Goal: Task Accomplishment & Management: Use online tool/utility

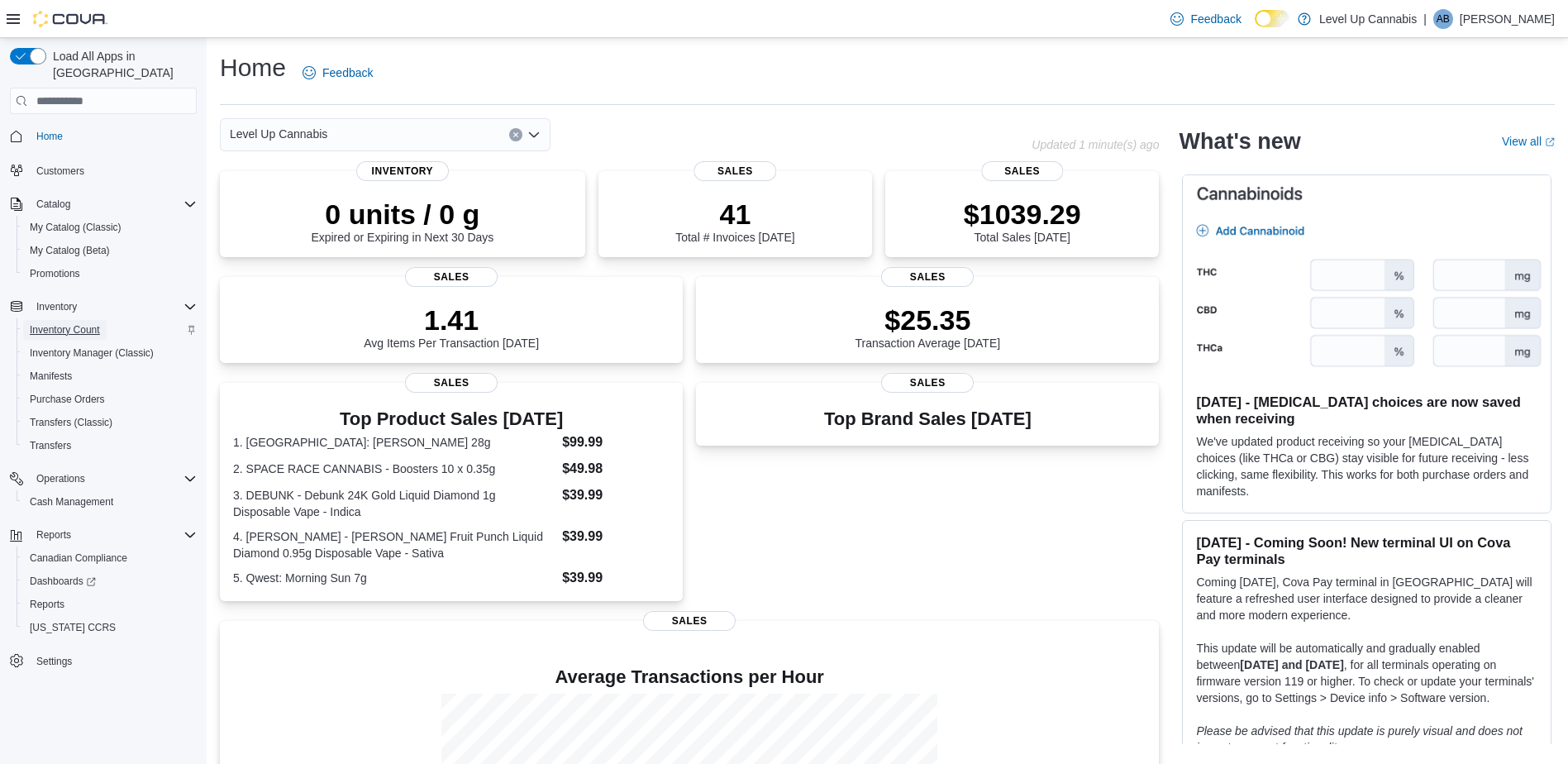
click at [70, 323] on span "Inventory Count" at bounding box center [64, 330] width 70 height 14
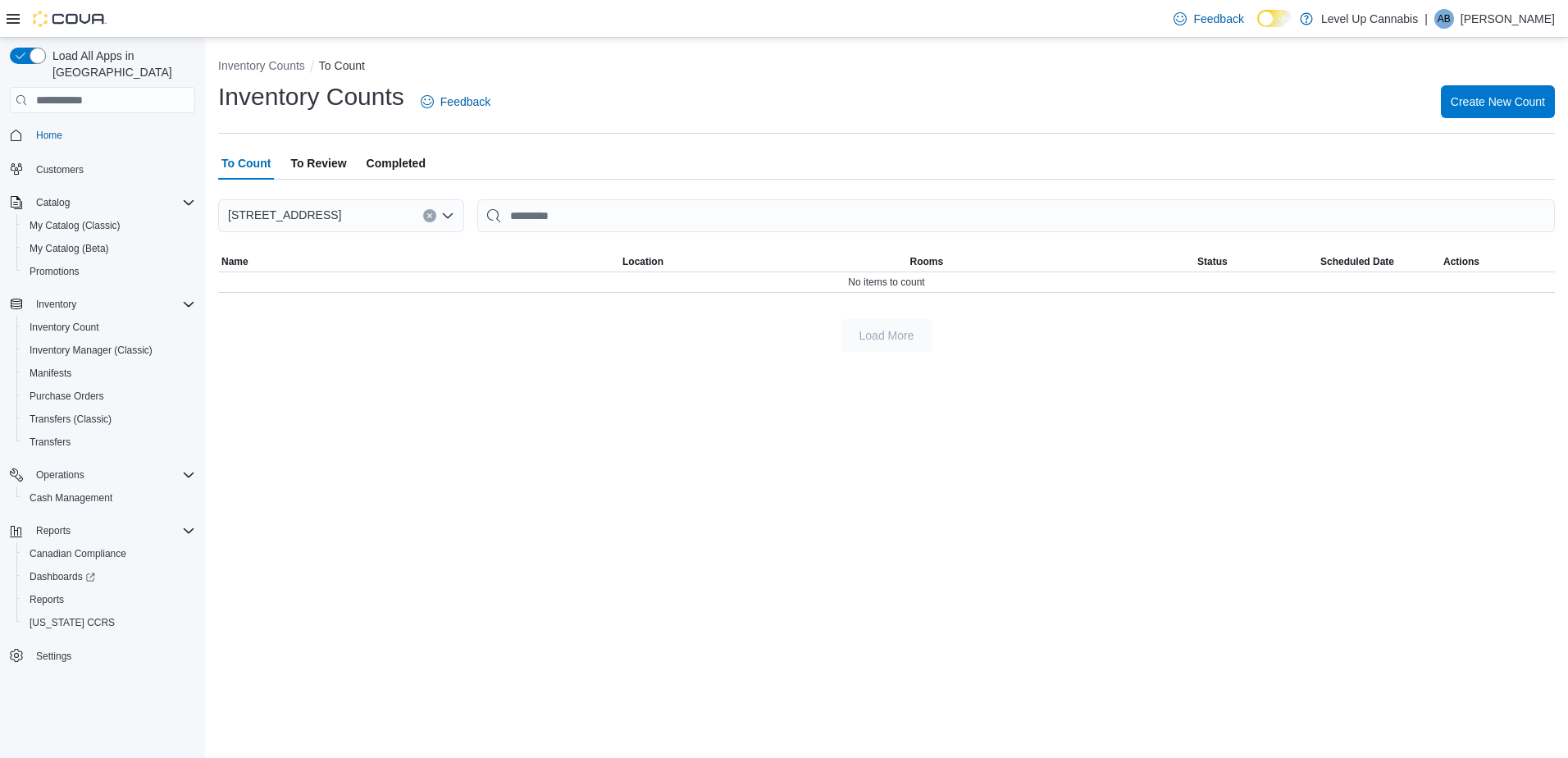
click at [318, 167] on span "To Review" at bounding box center [318, 162] width 56 height 33
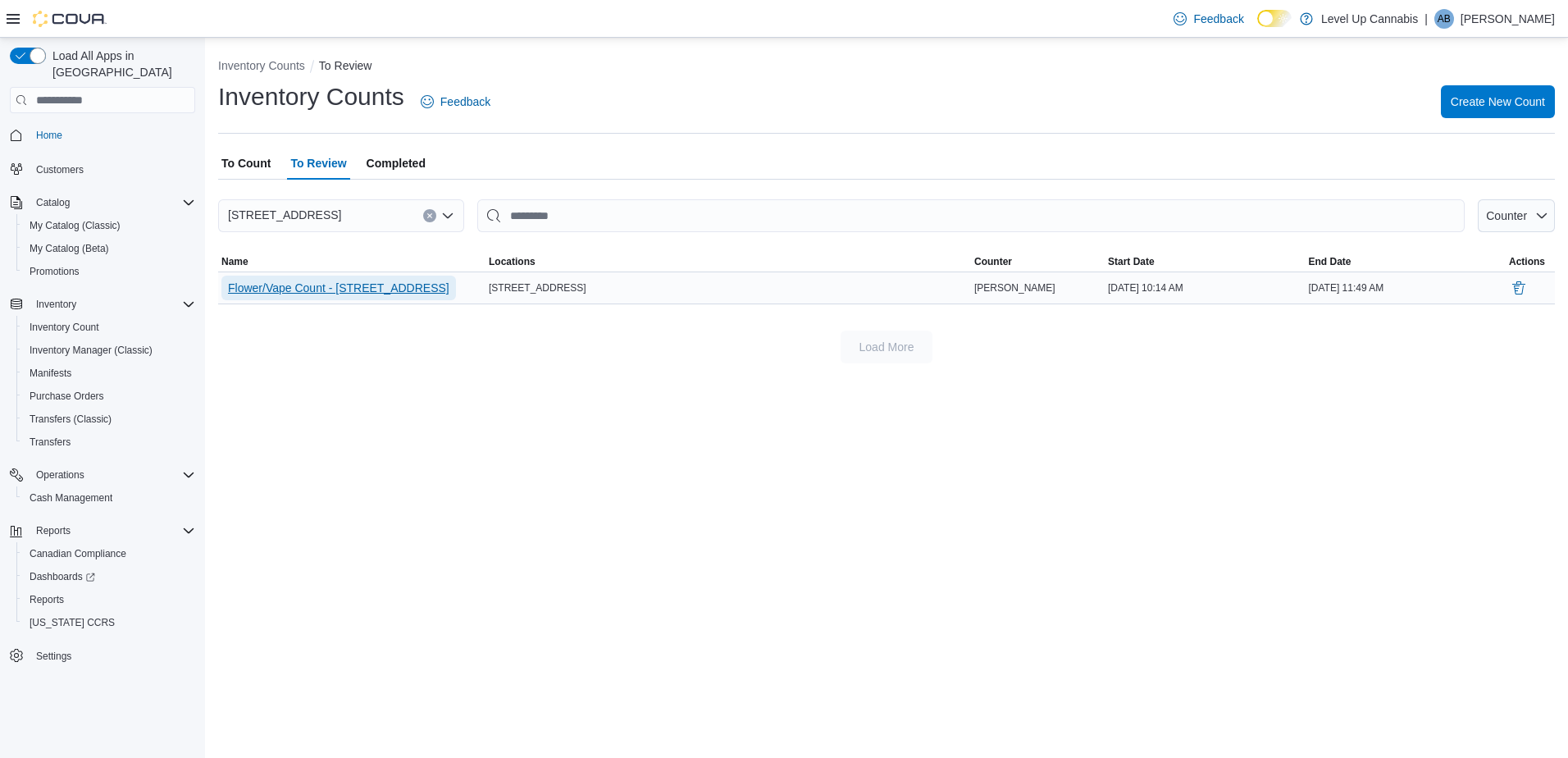
click at [338, 283] on span "Flower/Vape Count - 4022 26th St. SE" at bounding box center [338, 288] width 221 height 17
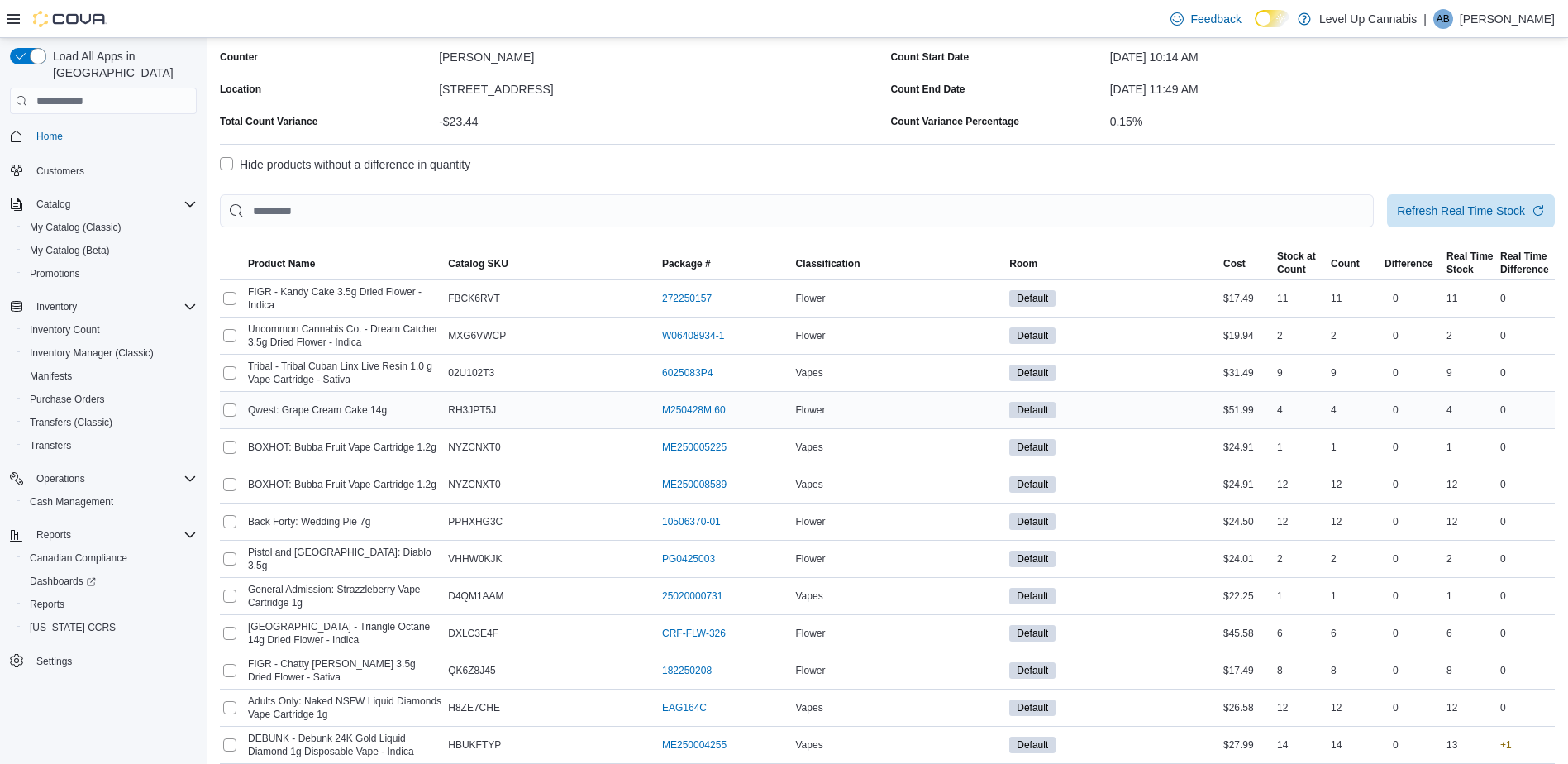
scroll to position [93, 0]
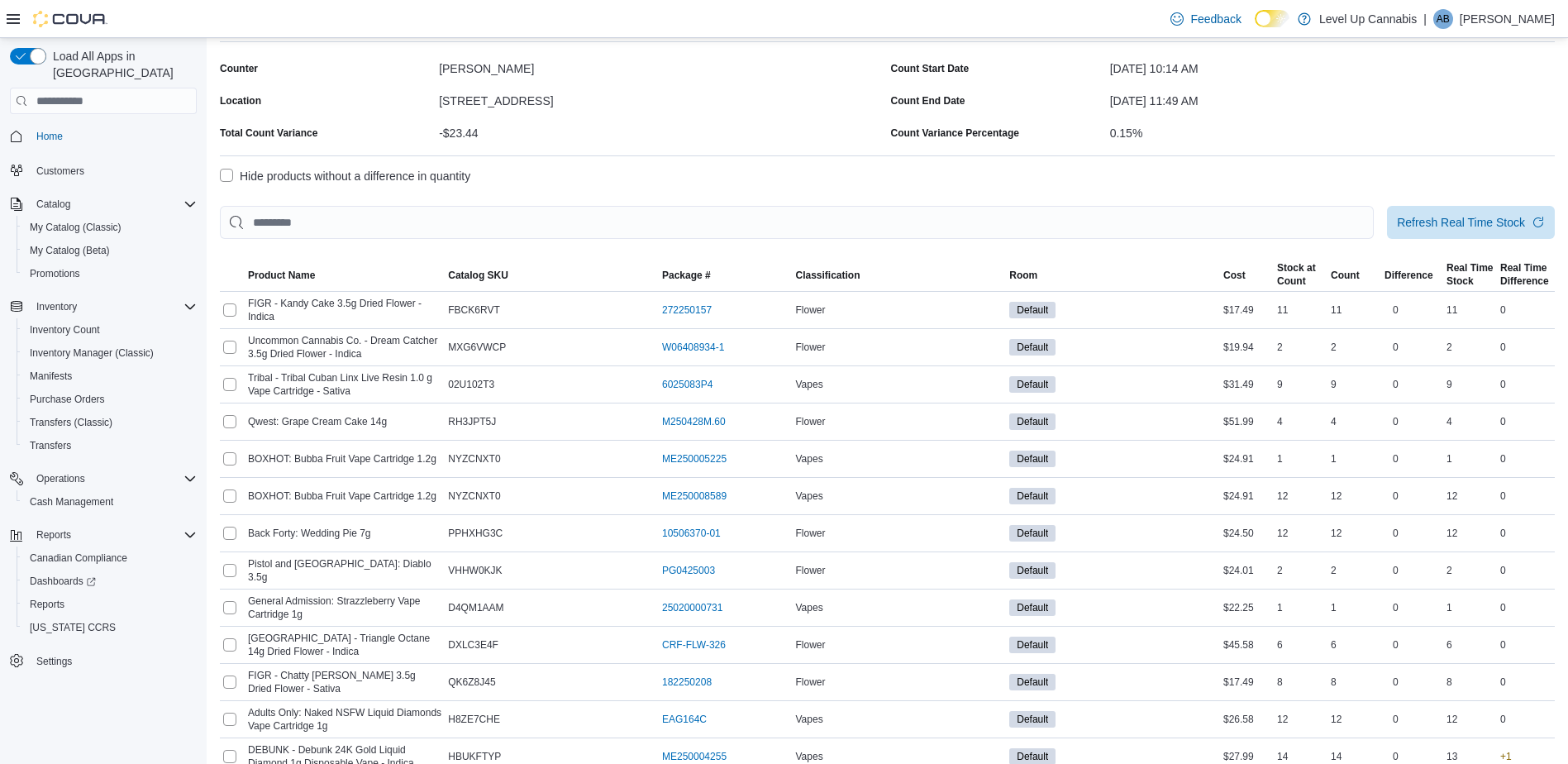
click at [1139, 187] on div at bounding box center [887, 196] width 1335 height 20
click at [1203, 256] on div at bounding box center [887, 249] width 1335 height 20
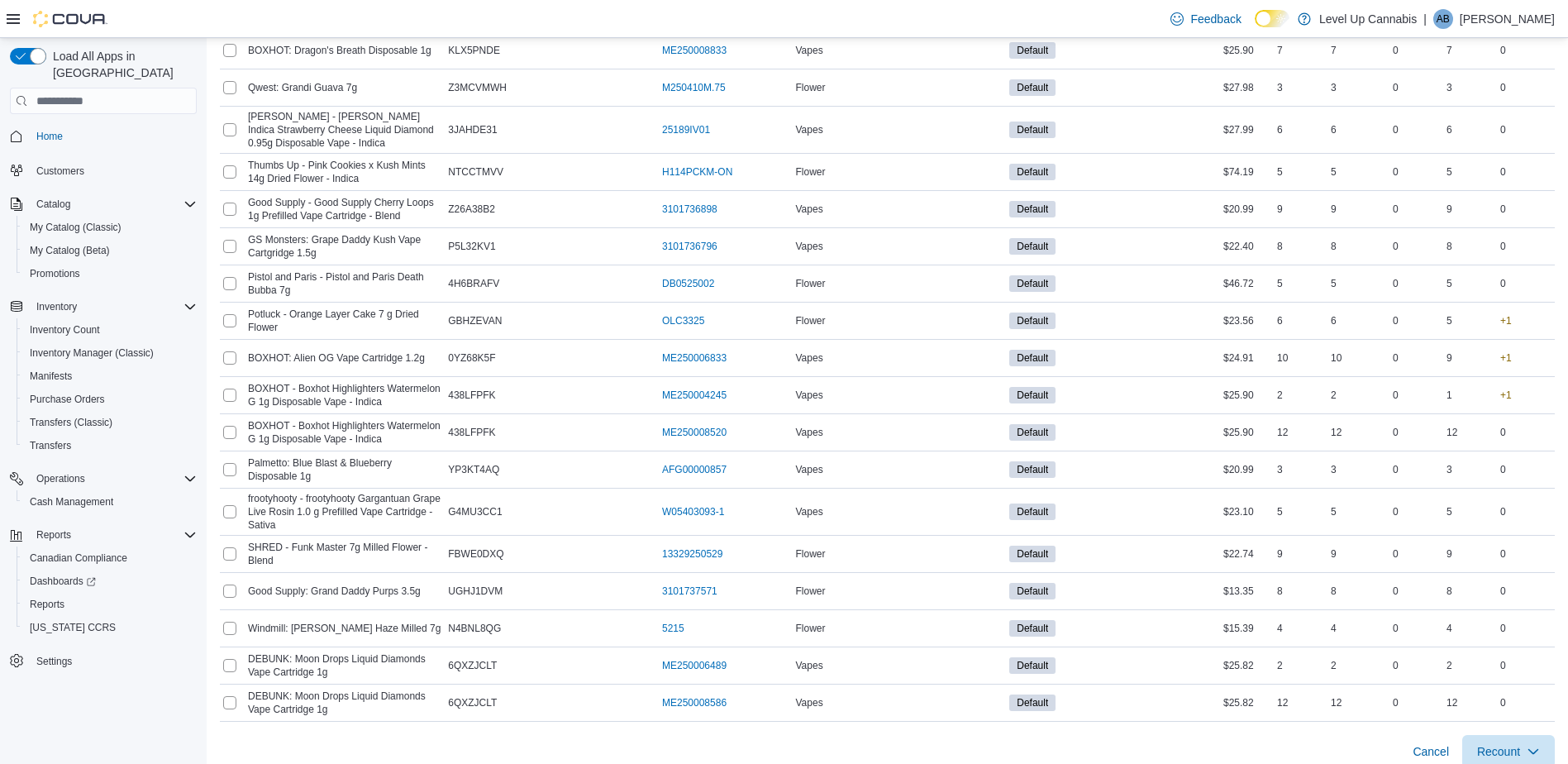
scroll to position [2986, 0]
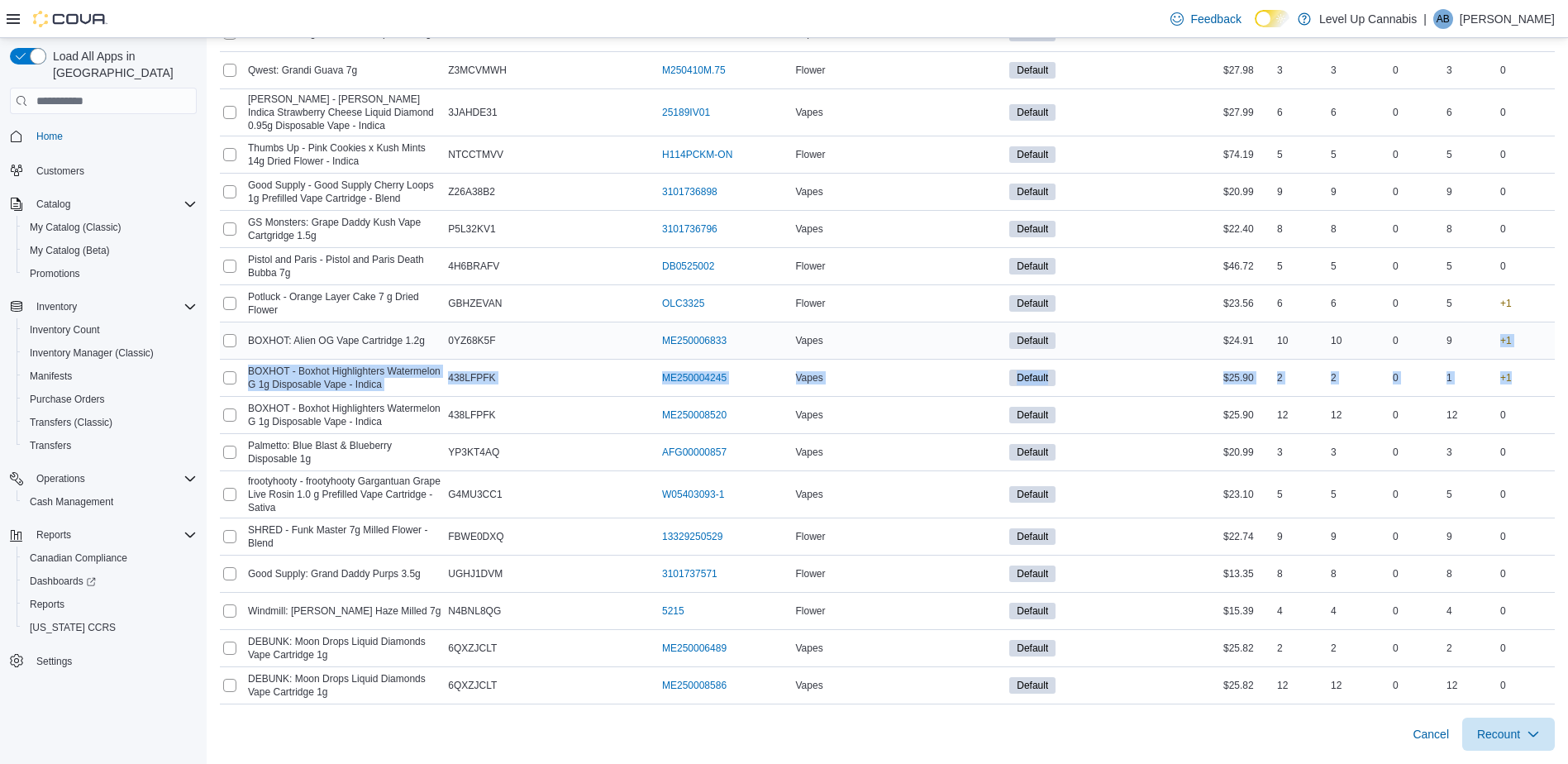
drag, startPoint x: 1533, startPoint y: 381, endPoint x: 1508, endPoint y: 330, distance: 56.8
click at [1496, 332] on div "9" at bounding box center [1470, 341] width 54 height 20
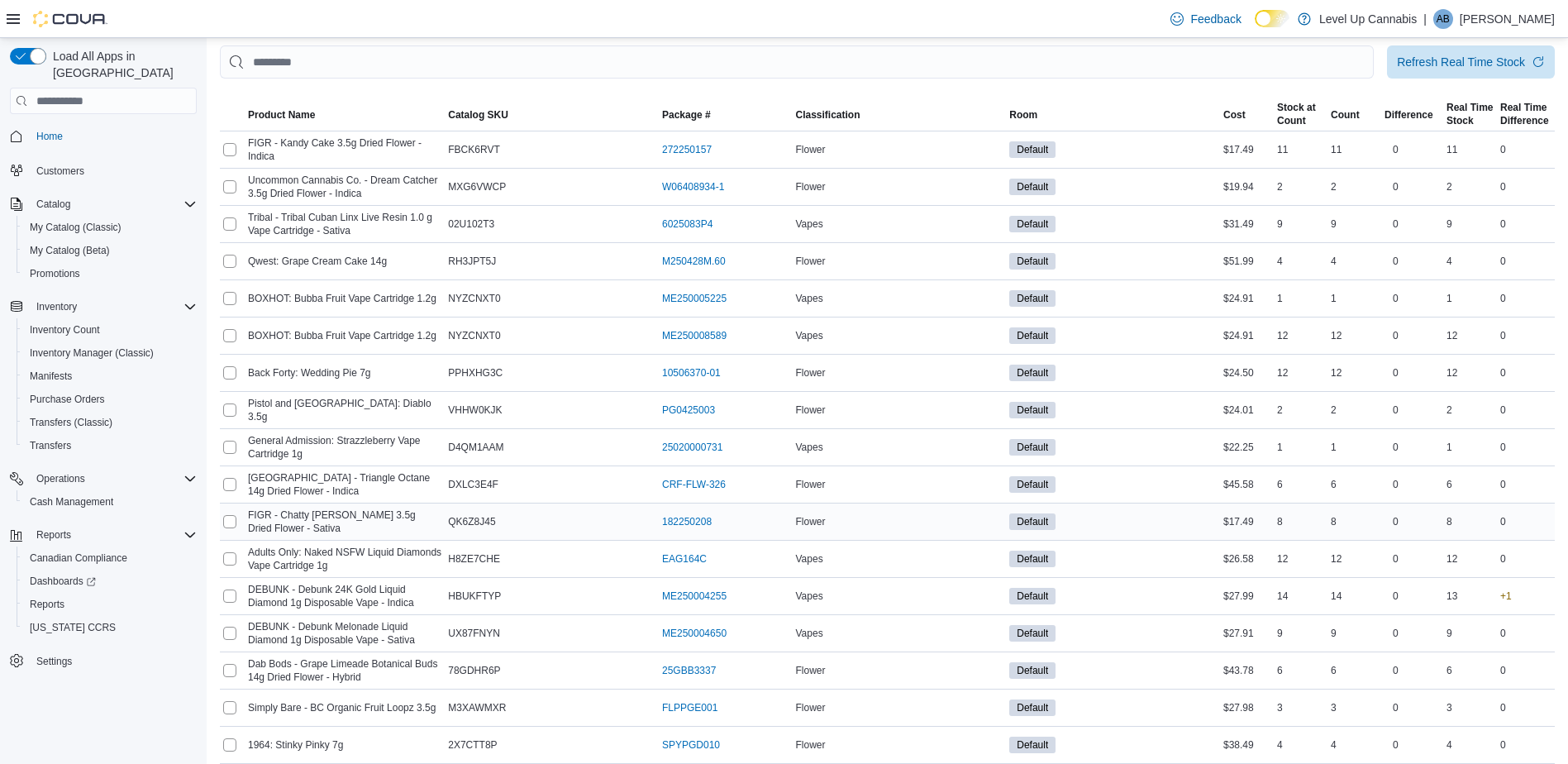
scroll to position [176, 0]
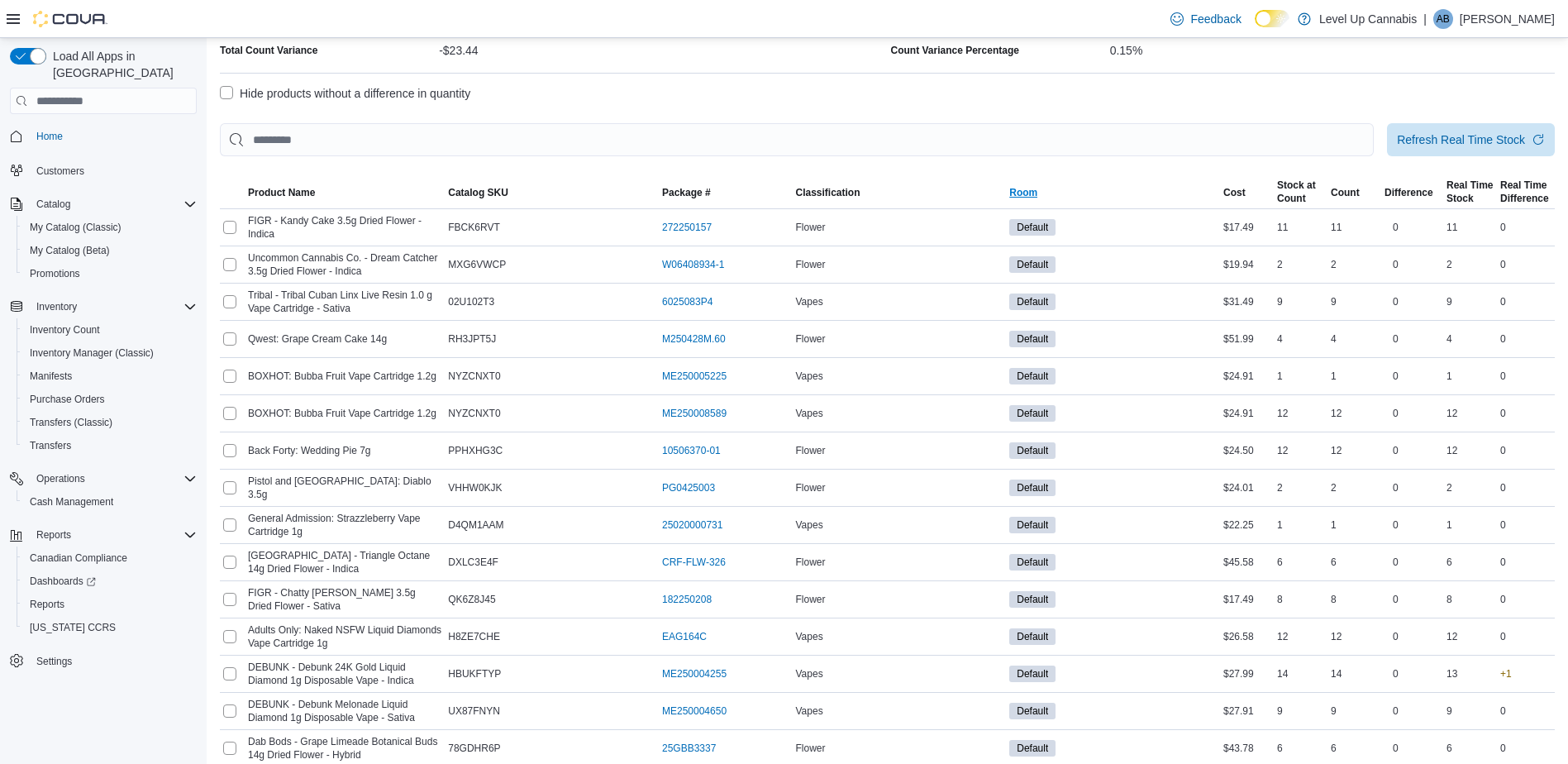
click at [1198, 192] on span "Room" at bounding box center [1113, 192] width 214 height 20
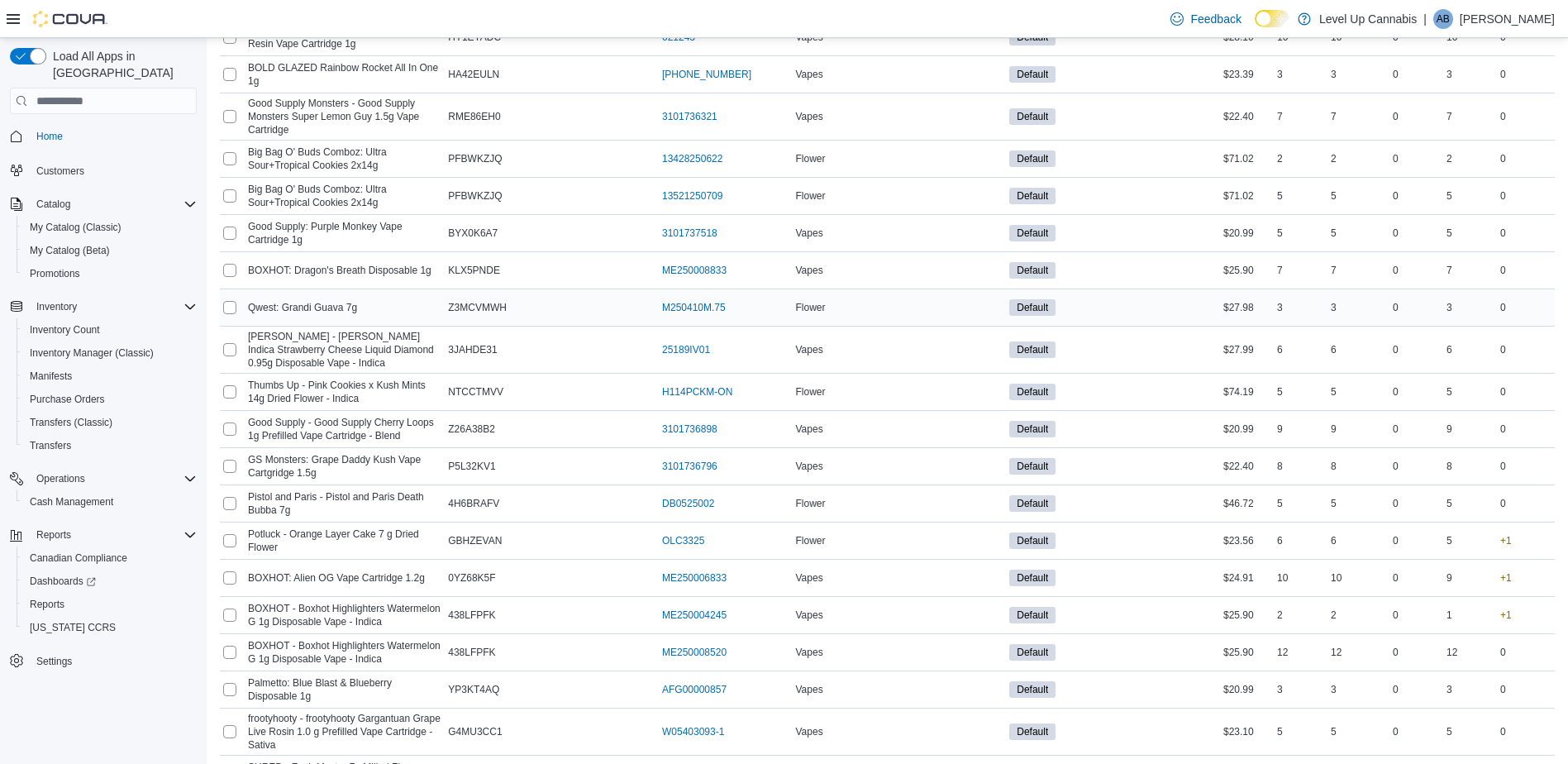
scroll to position [2986, 0]
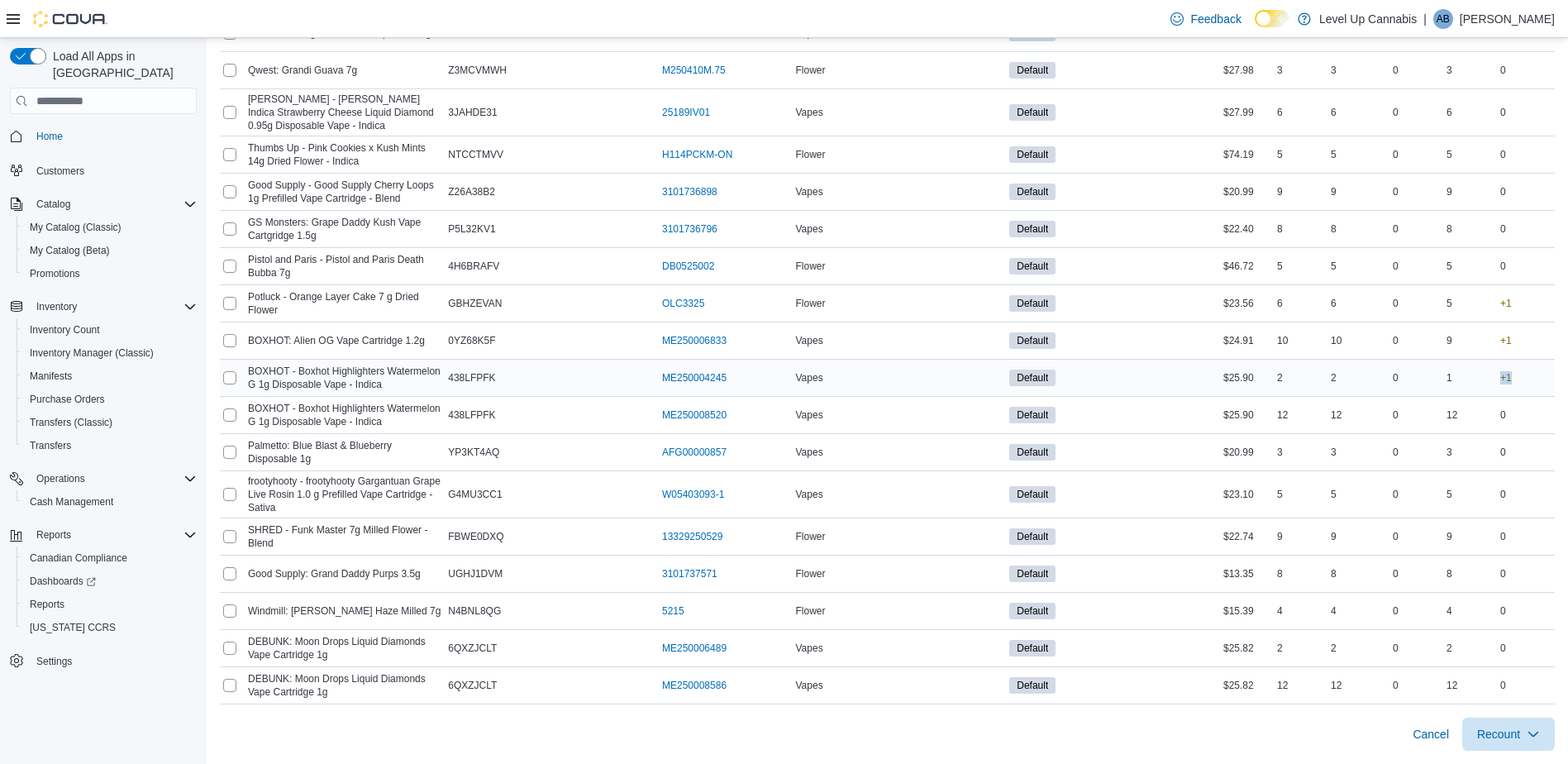
drag, startPoint x: 1524, startPoint y: 377, endPoint x: 1515, endPoint y: 376, distance: 9.1
click at [1515, 376] on div "+1" at bounding box center [1525, 378] width 58 height 20
click at [1510, 376] on div "+1" at bounding box center [1525, 378] width 58 height 20
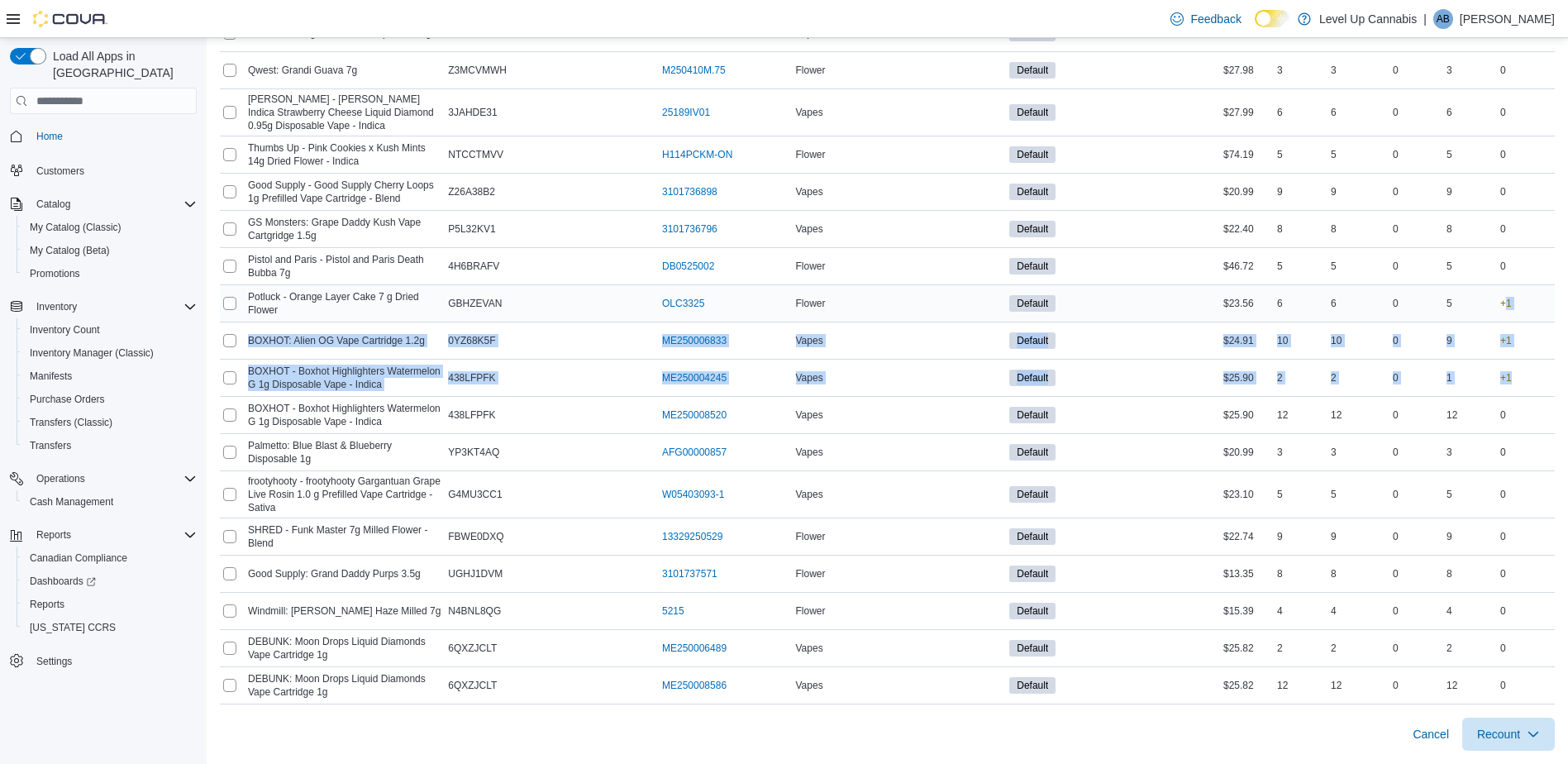
drag, startPoint x: 1534, startPoint y: 376, endPoint x: 1516, endPoint y: 297, distance: 81.0
drag, startPoint x: 1516, startPoint y: 297, endPoint x: 1533, endPoint y: 339, distance: 45.3
click at [1533, 339] on div "+1" at bounding box center [1525, 341] width 58 height 20
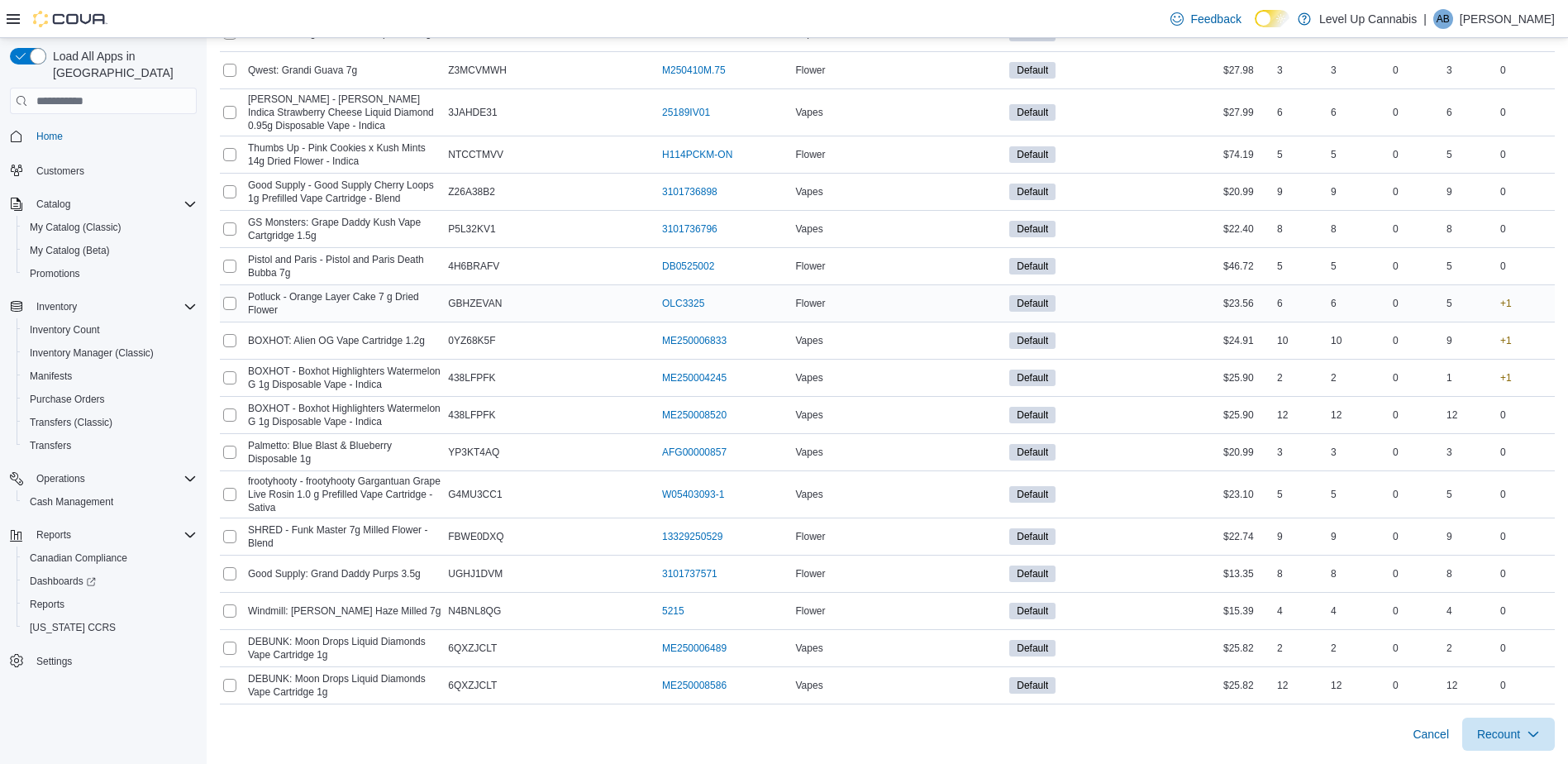
drag, startPoint x: 1533, startPoint y: 382, endPoint x: 1504, endPoint y: 306, distance: 81.3
drag, startPoint x: 1504, startPoint y: 306, endPoint x: 1549, endPoint y: 381, distance: 87.5
click at [1549, 381] on div "+1" at bounding box center [1525, 378] width 58 height 20
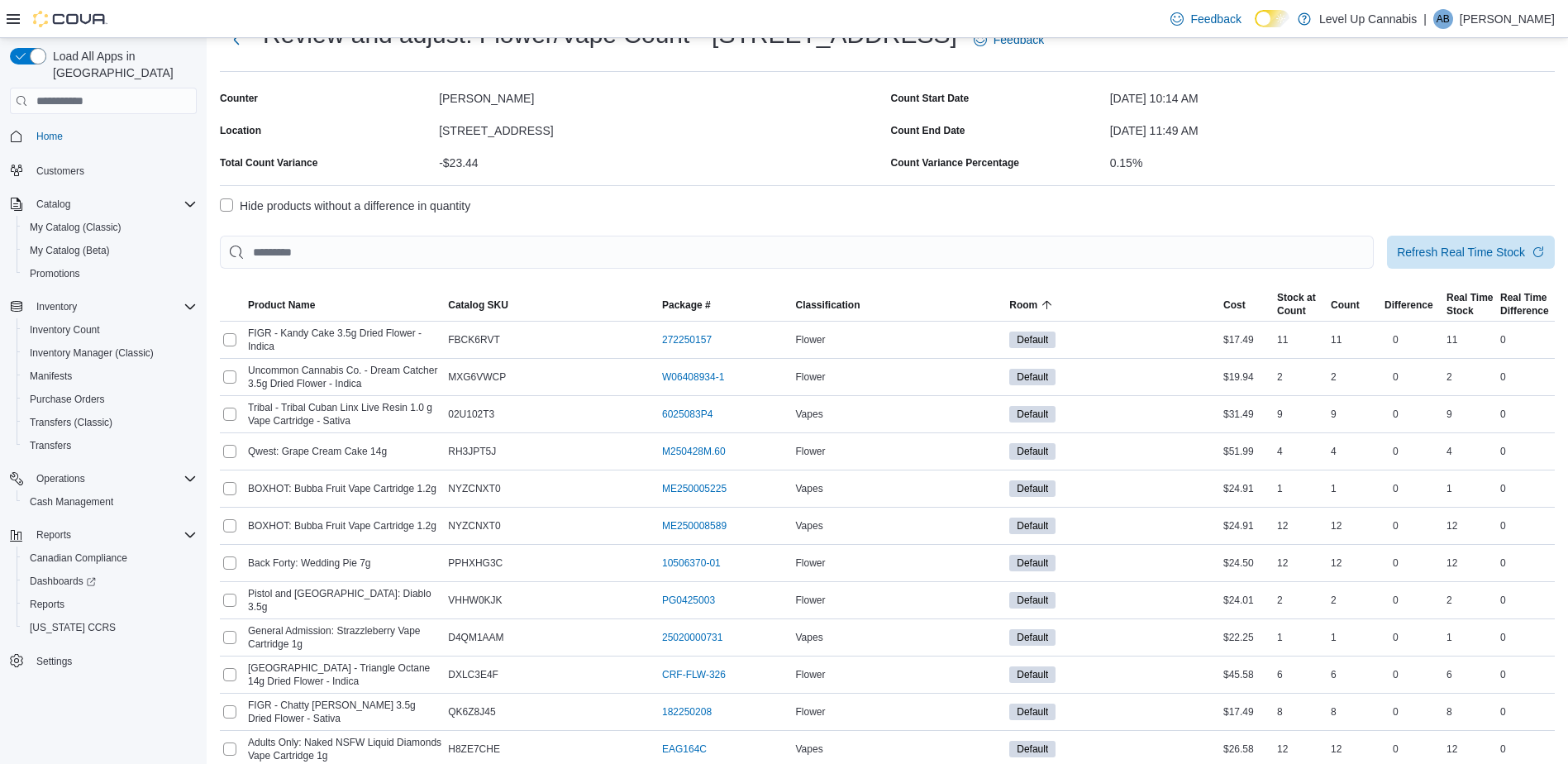
scroll to position [0, 0]
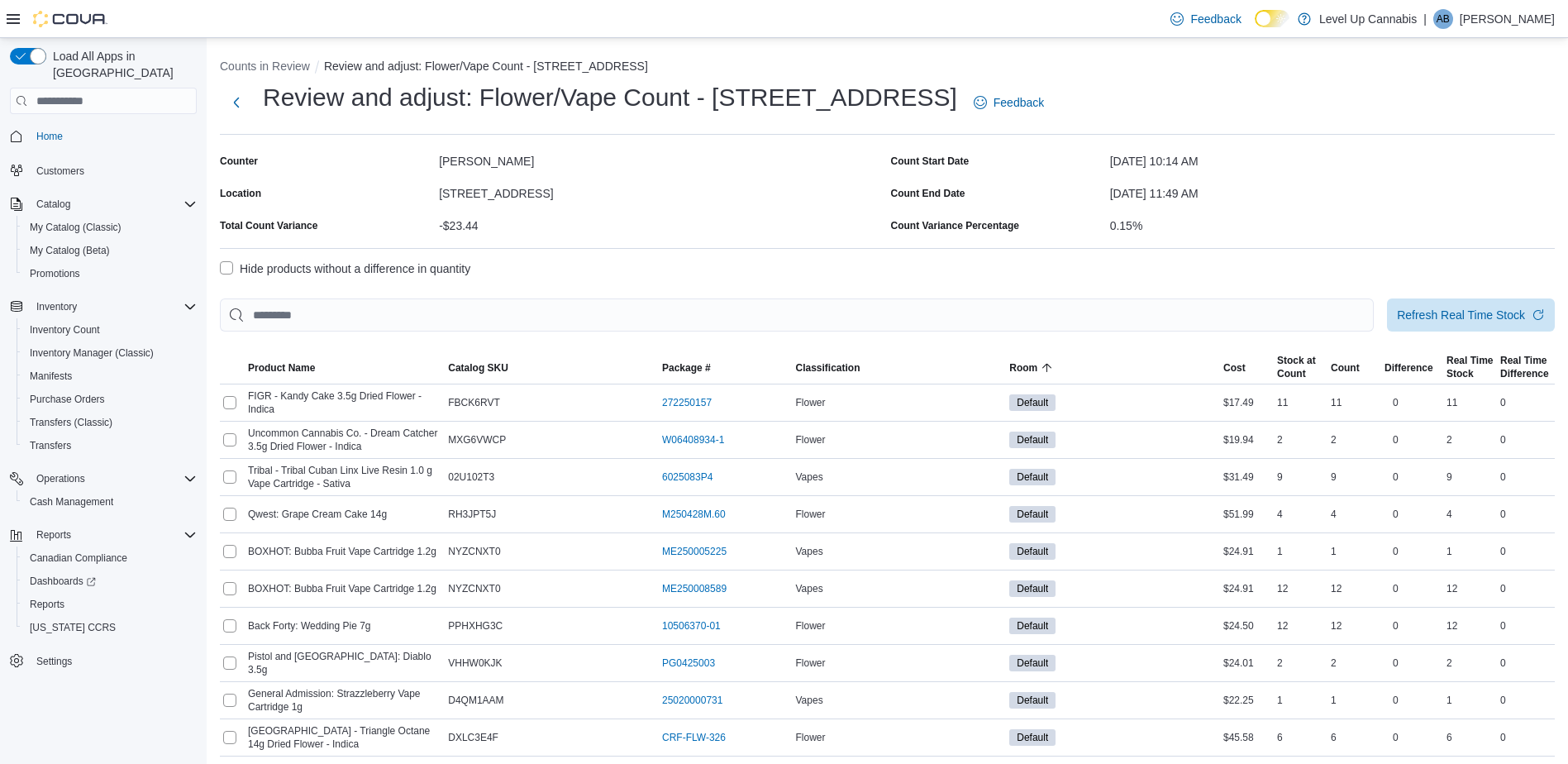
click at [230, 270] on label "Hide products without a difference in quantity" at bounding box center [344, 269] width 251 height 20
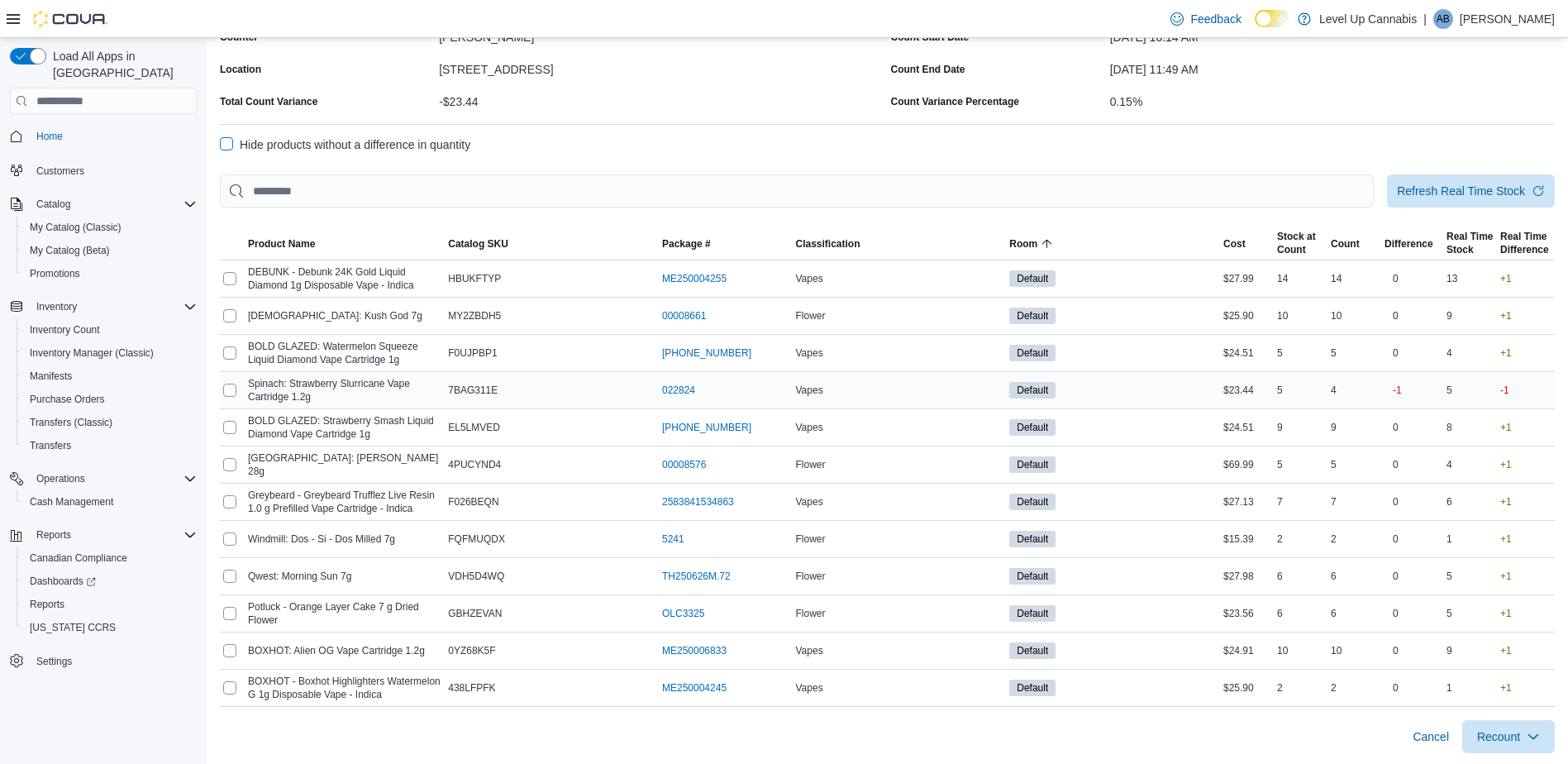
scroll to position [127, 0]
click at [1497, 727] on span "Recount" at bounding box center [1498, 734] width 43 height 17
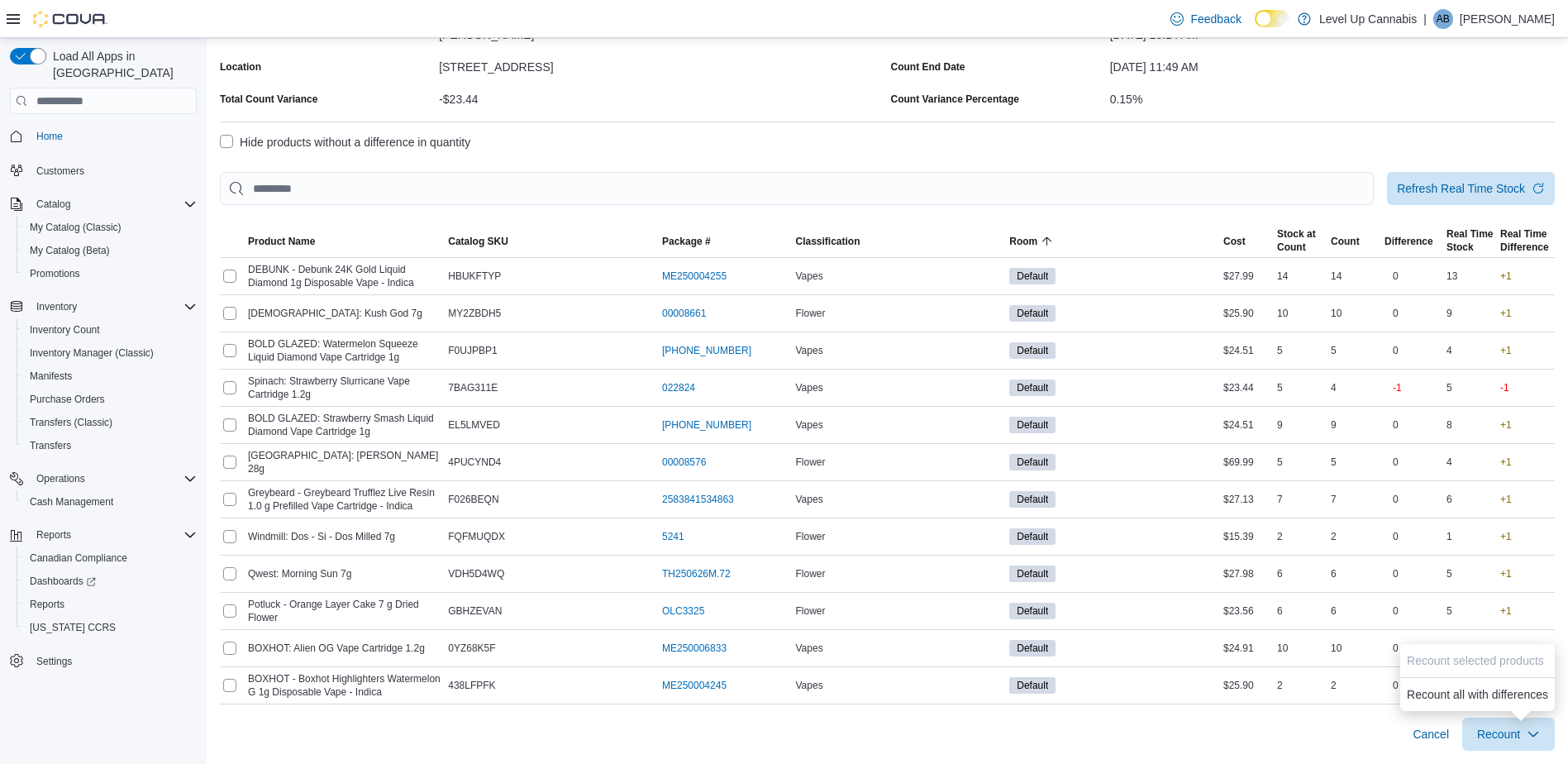
click at [1311, 730] on div "Cancel Recount" at bounding box center [887, 727] width 1335 height 46
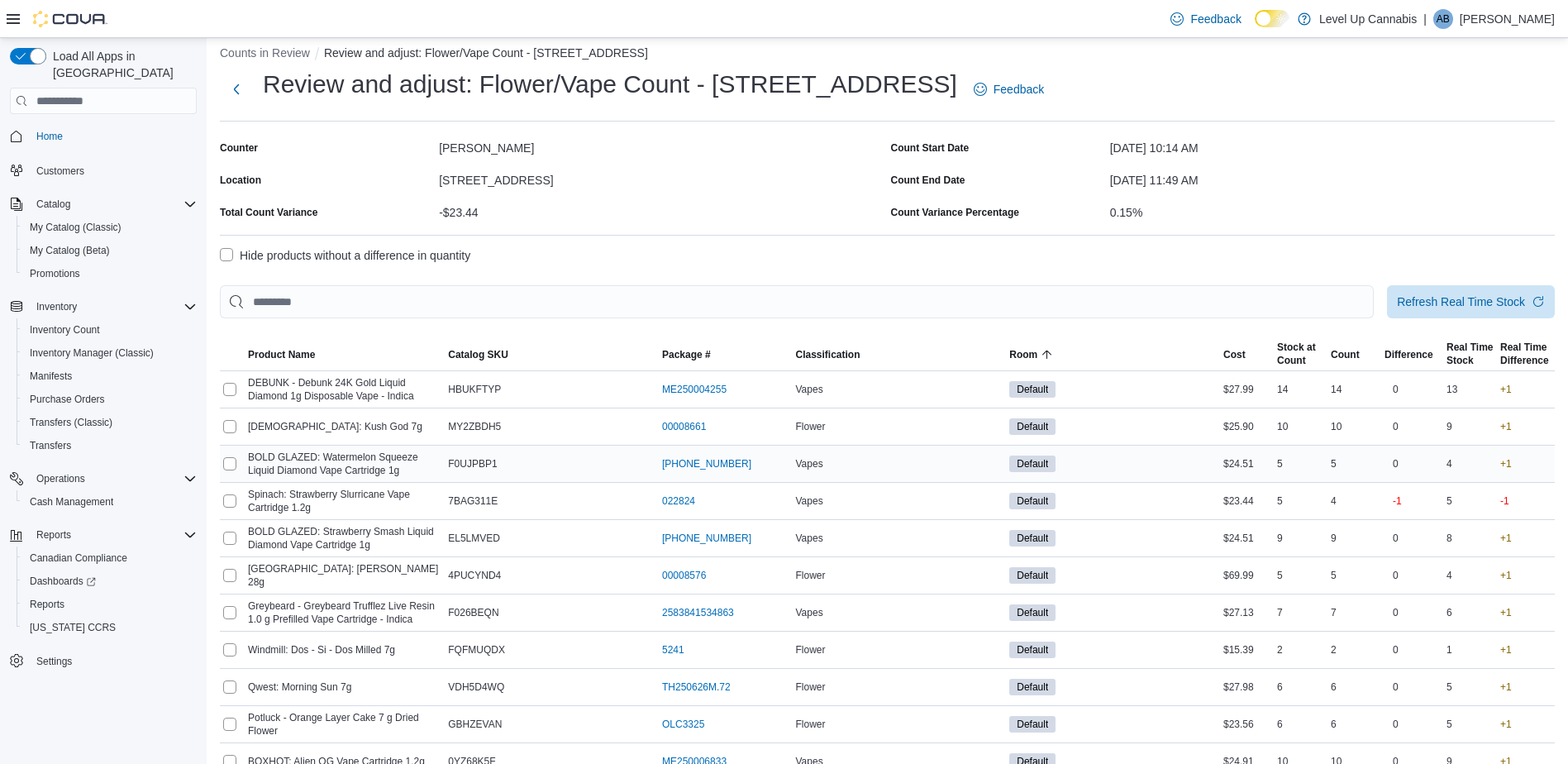
scroll to position [0, 0]
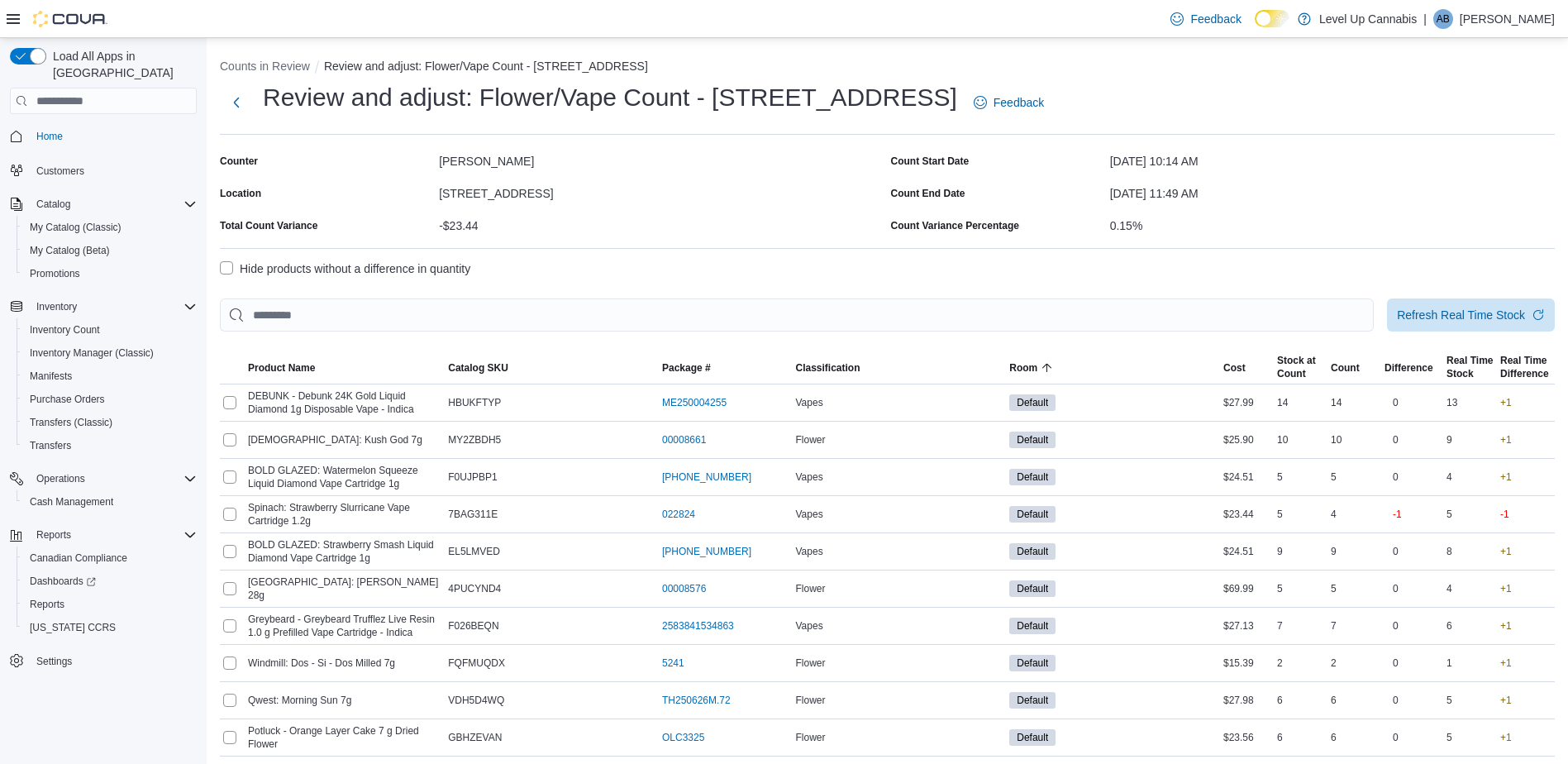
click at [262, 273] on label "Hide products without a difference in quantity" at bounding box center [344, 269] width 251 height 20
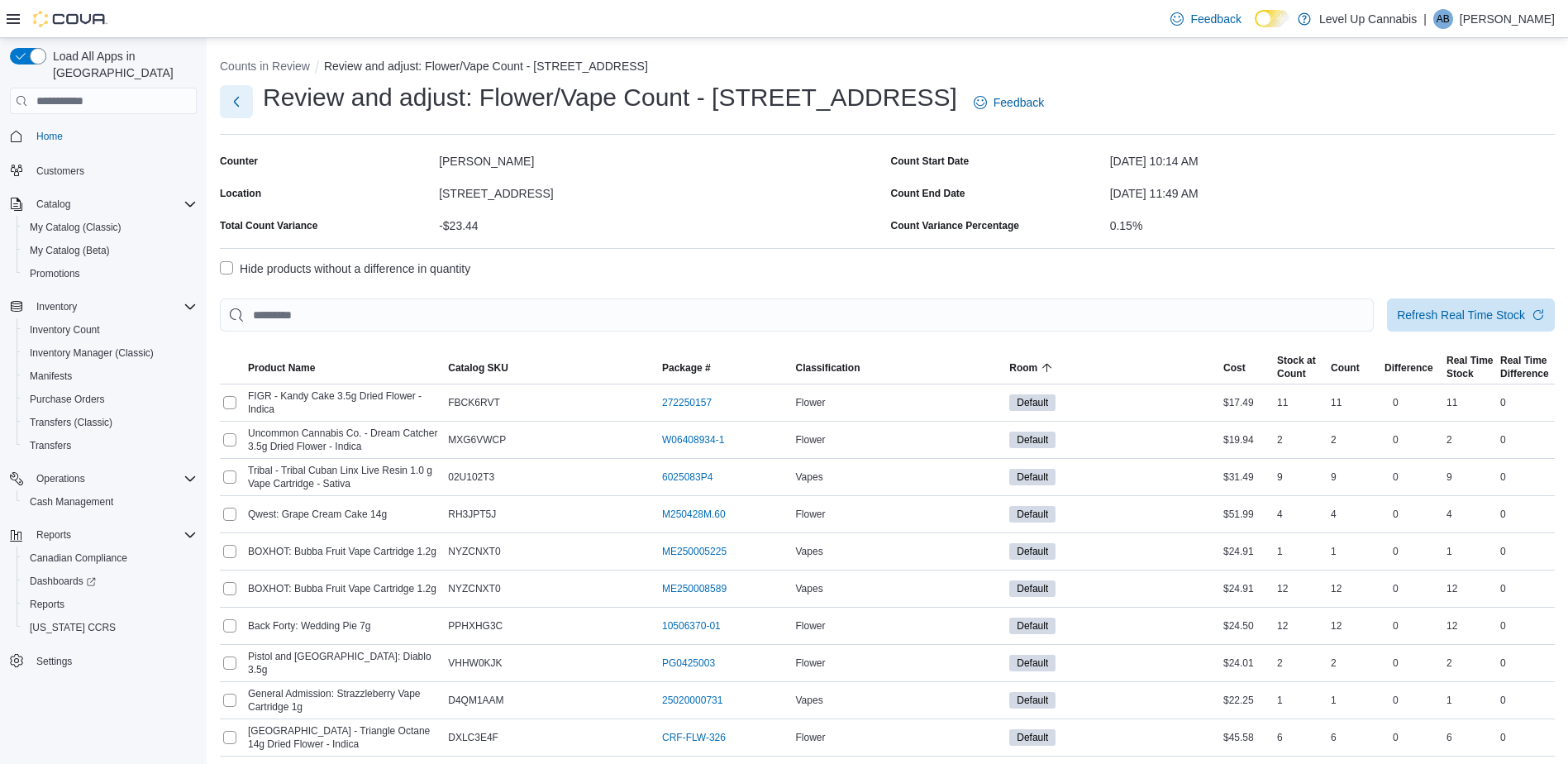
click at [243, 100] on button "Next" at bounding box center [235, 101] width 33 height 33
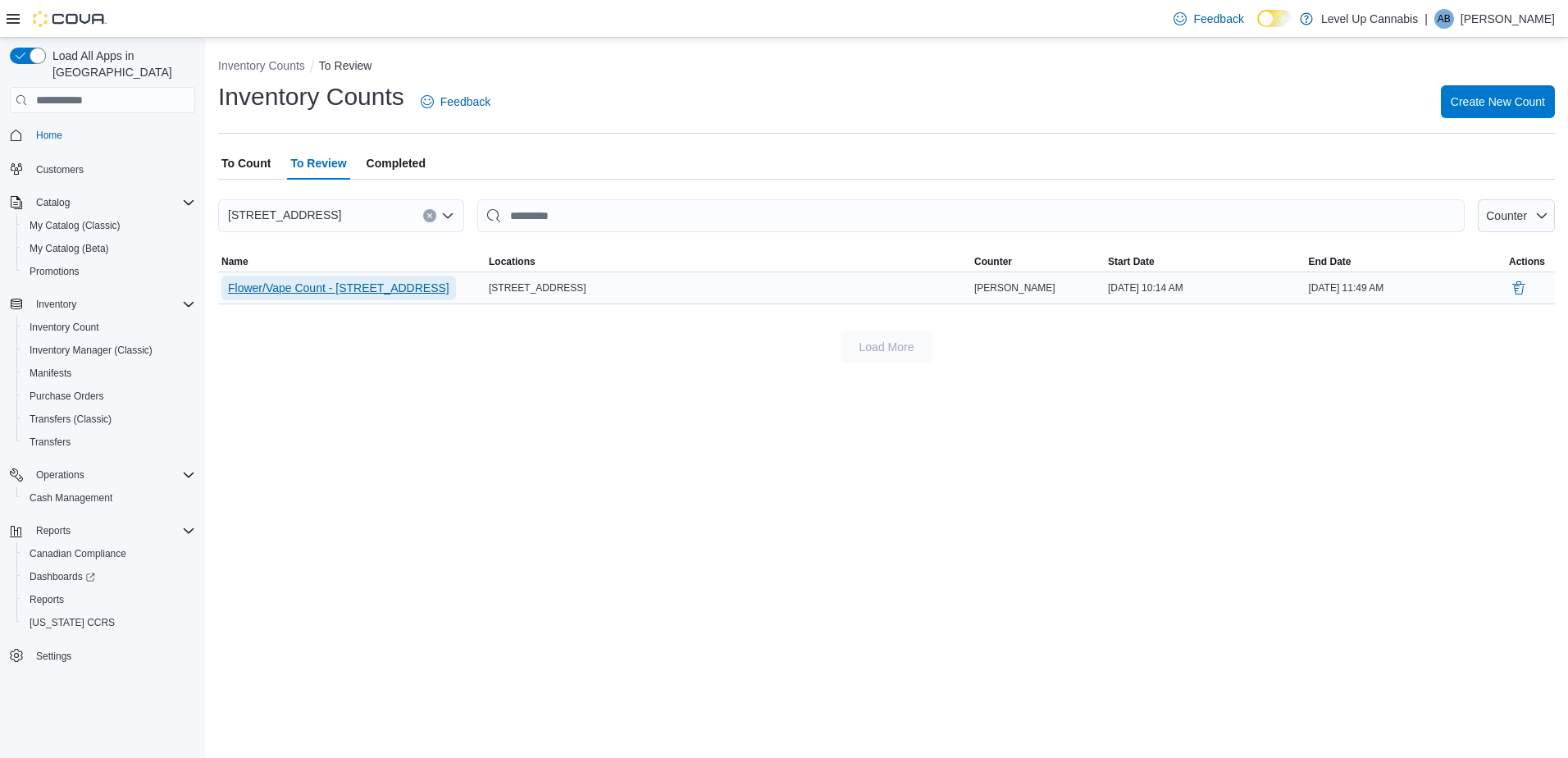
click at [383, 281] on span "Flower/Vape Count - 4022 26th St. SE" at bounding box center [338, 288] width 221 height 17
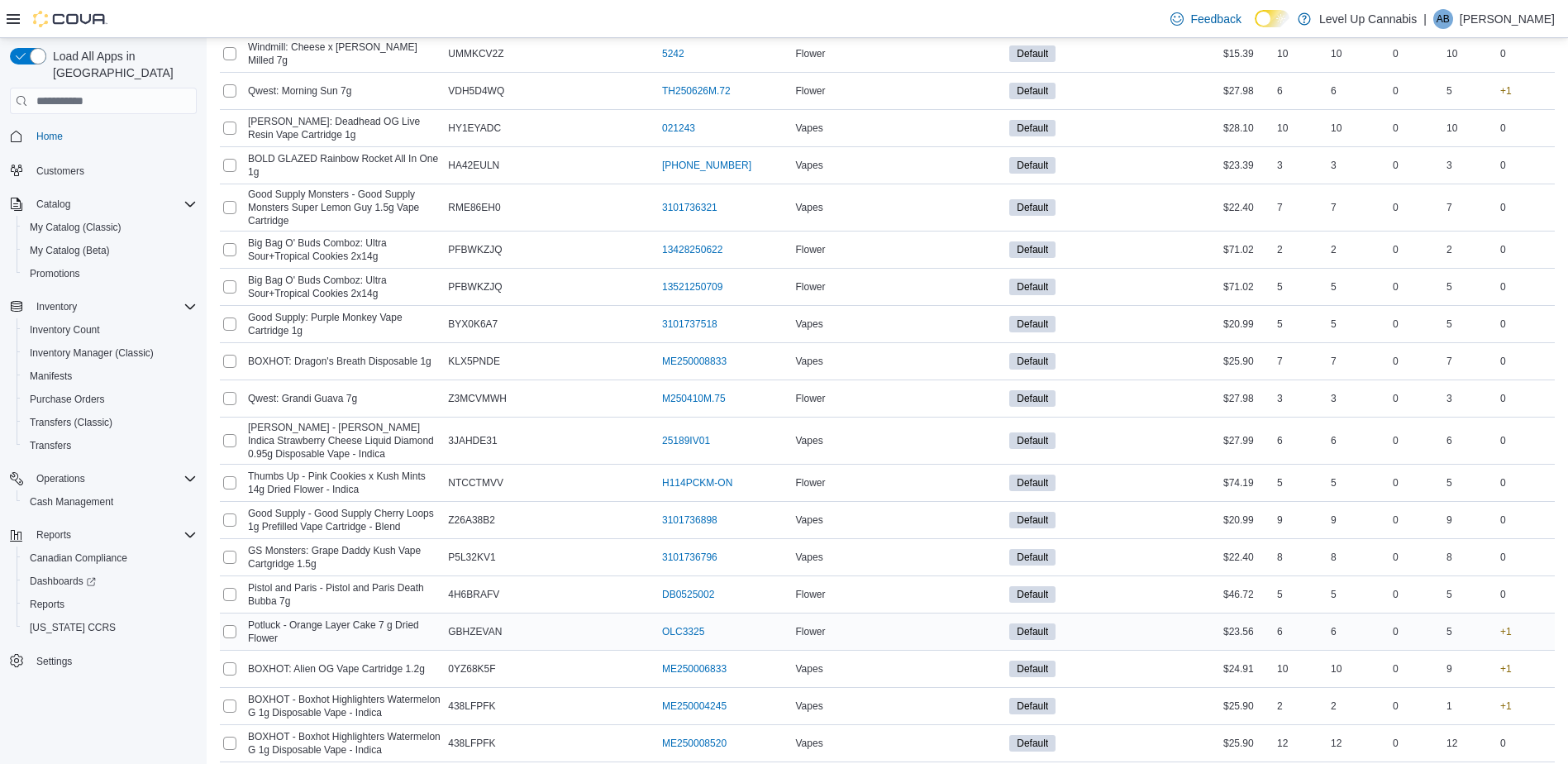
scroll to position [2986, 0]
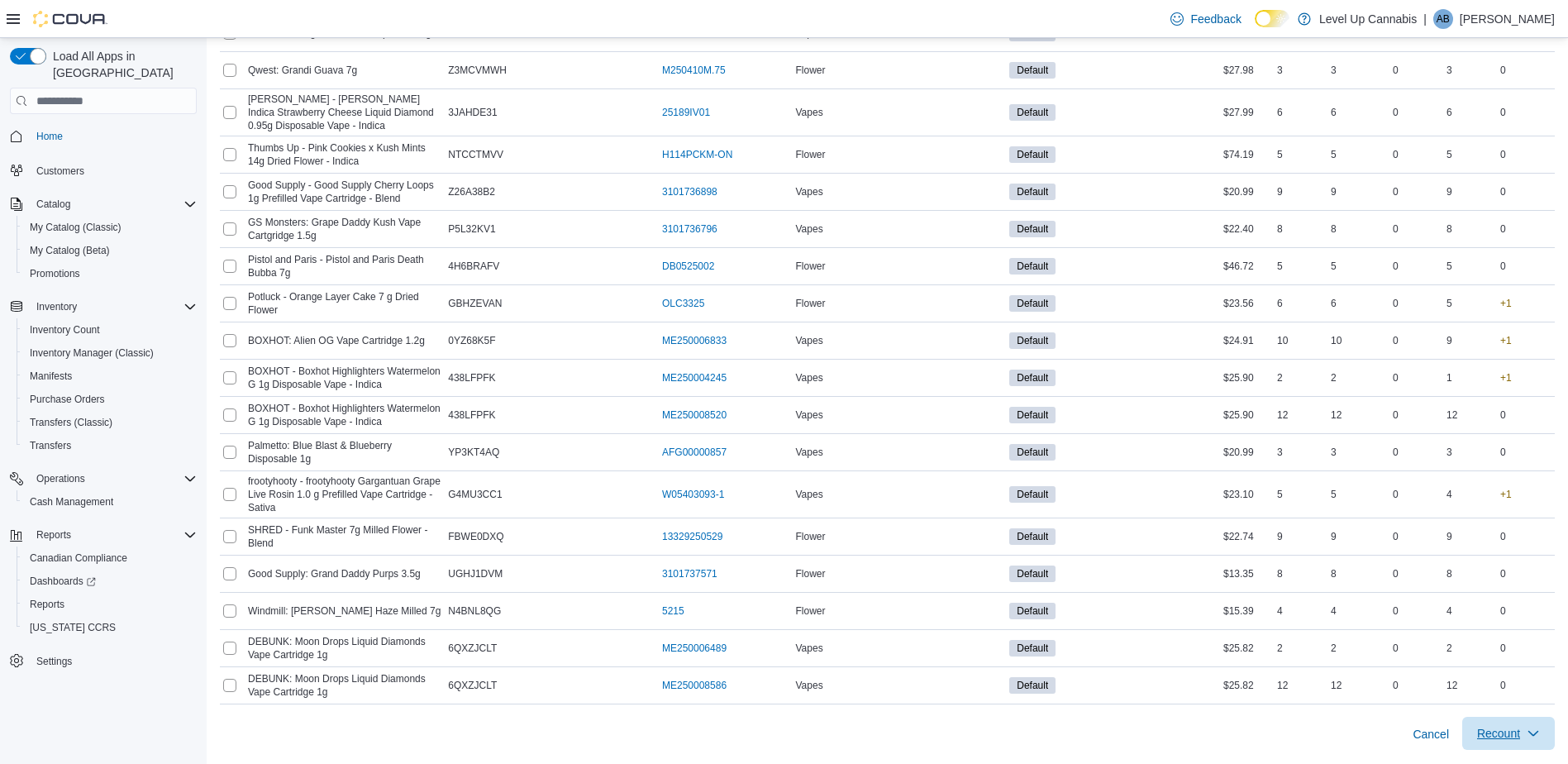
click at [1519, 729] on span "Recount" at bounding box center [1498, 734] width 43 height 17
click at [1325, 731] on div "Cancel Recount" at bounding box center [887, 727] width 1335 height 46
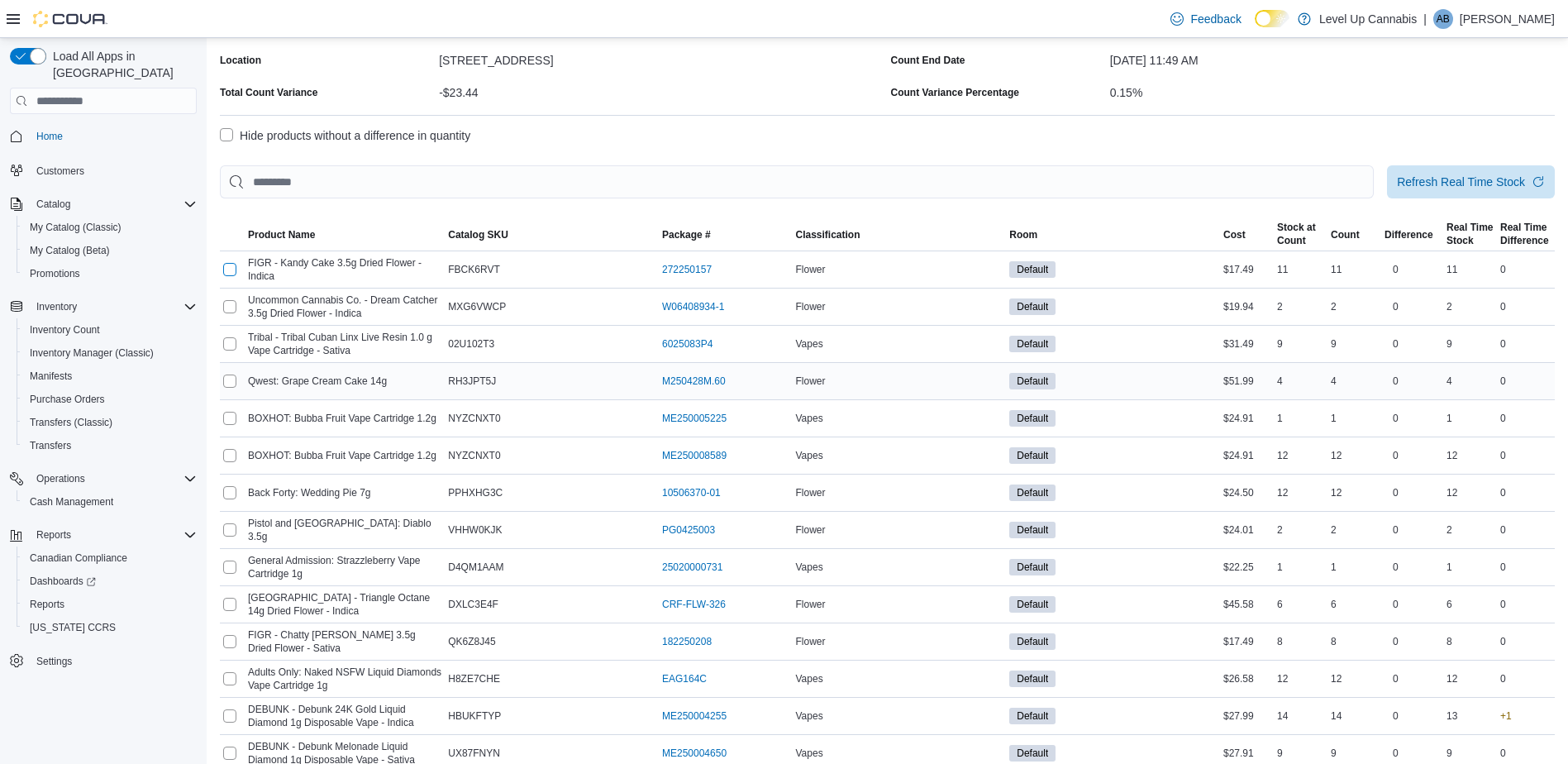
scroll to position [0, 0]
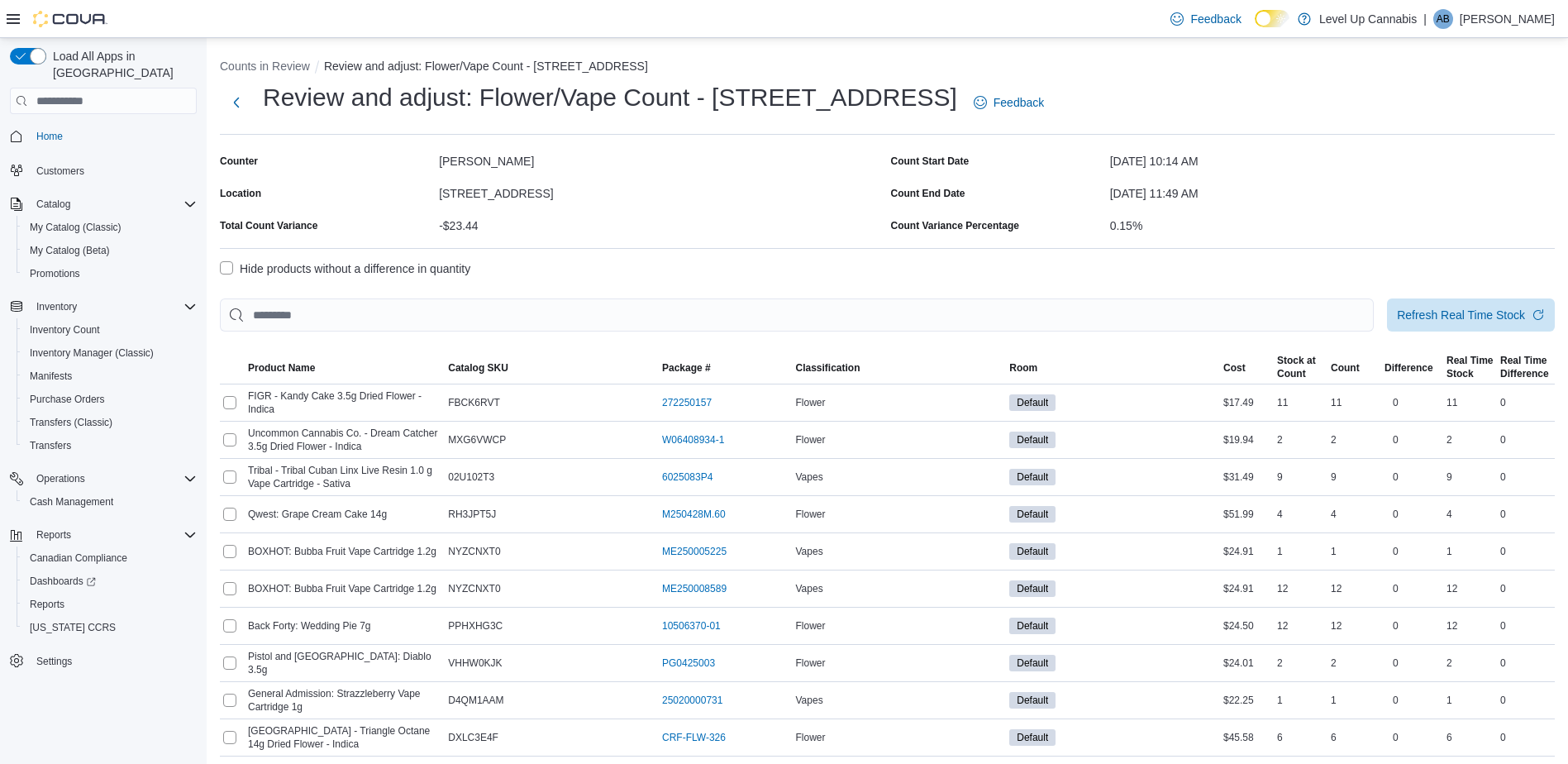
click at [225, 273] on label "Hide products without a difference in quantity" at bounding box center [344, 269] width 251 height 20
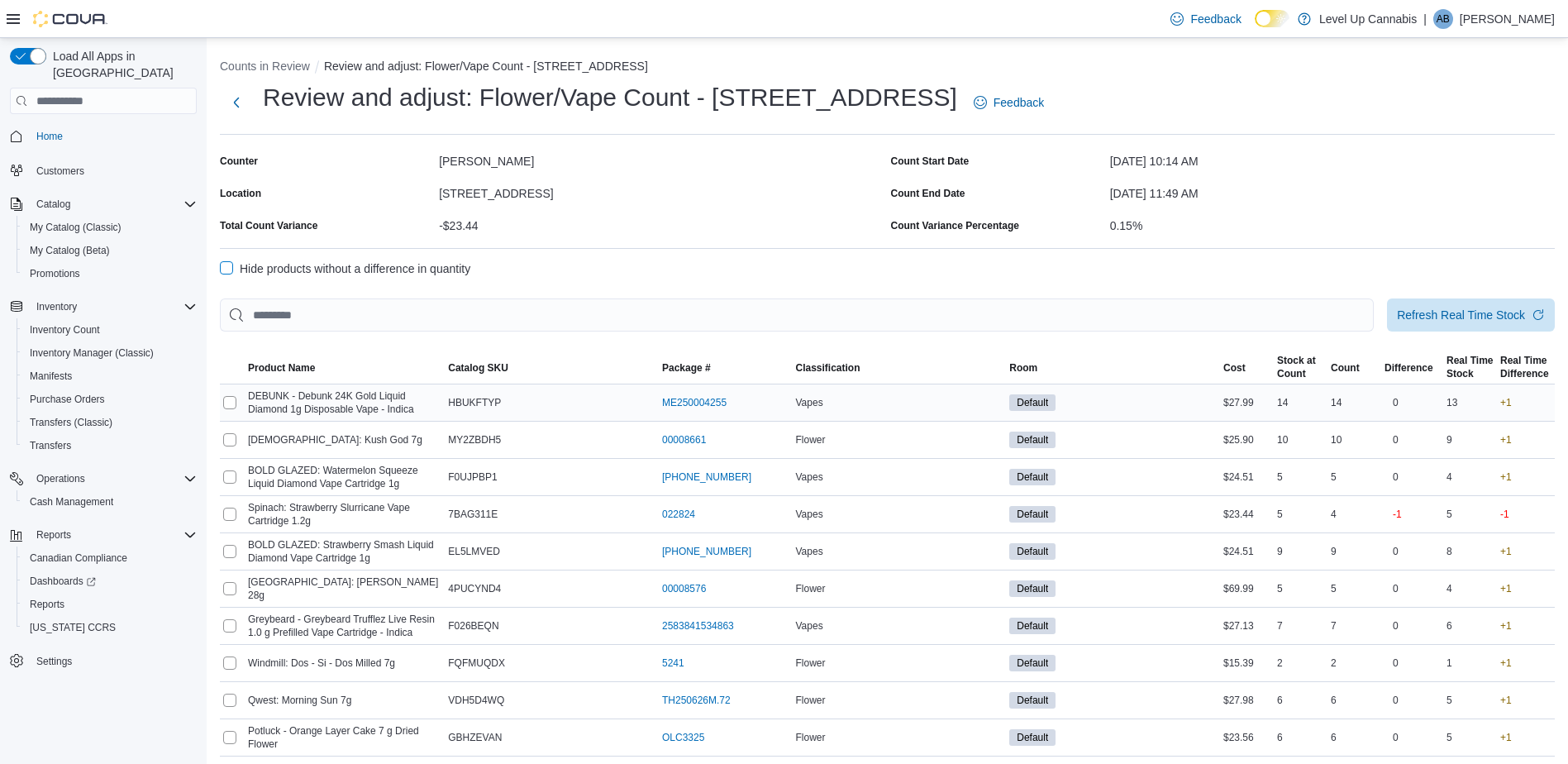
scroll to position [165, 0]
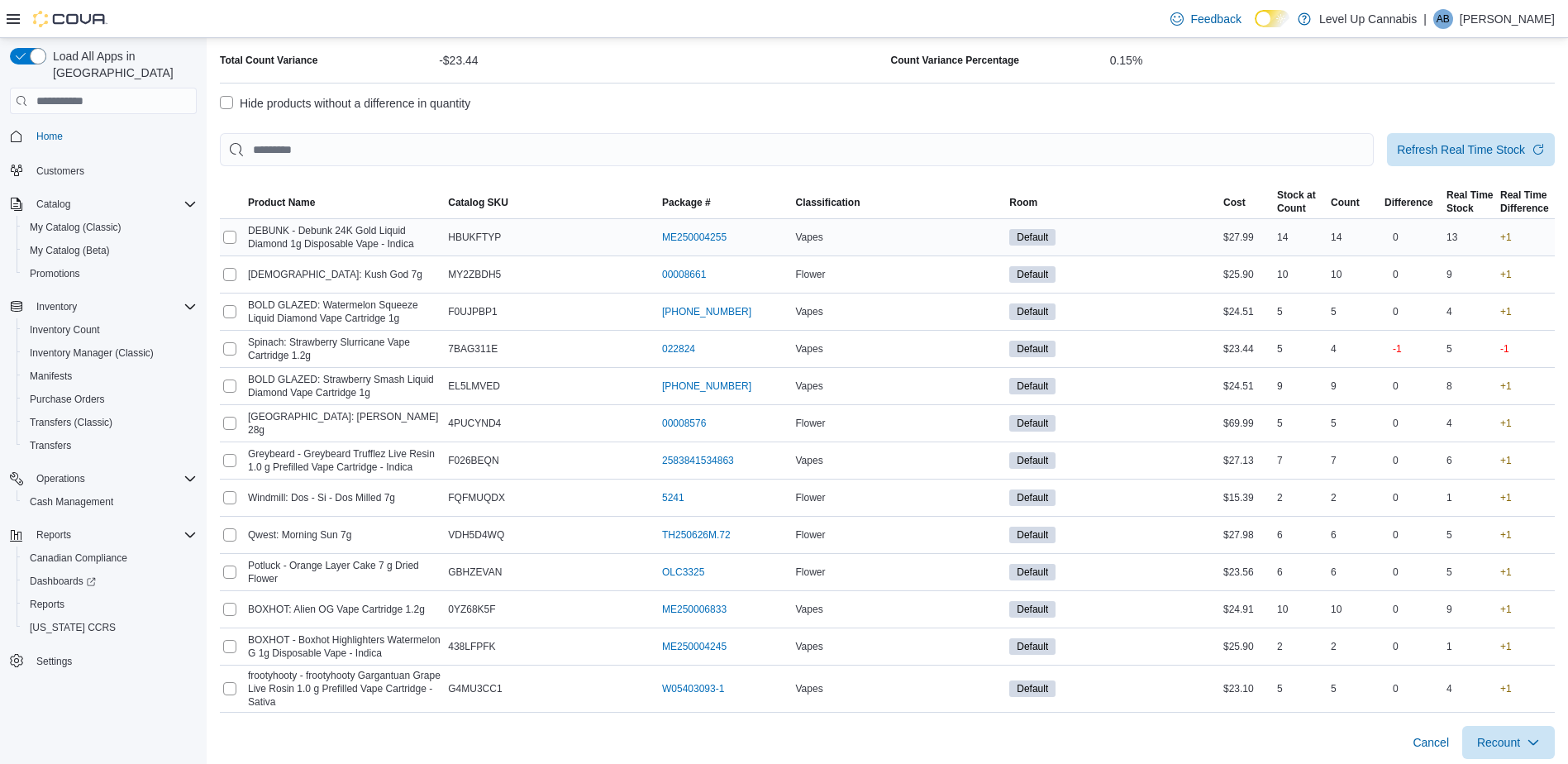
drag, startPoint x: 1520, startPoint y: 237, endPoint x: 1497, endPoint y: 234, distance: 23.2
click at [1497, 234] on tr "Select for recount DEBUNK - Debunk 24K Gold Liquid Diamond 1g Disposable Vape -…" at bounding box center [887, 238] width 1335 height 37
click at [1496, 237] on div "13" at bounding box center [1470, 237] width 54 height 20
click at [1515, 749] on span "Recount" at bounding box center [1498, 742] width 43 height 17
click at [1376, 732] on div "Cancel Recount" at bounding box center [887, 735] width 1335 height 46
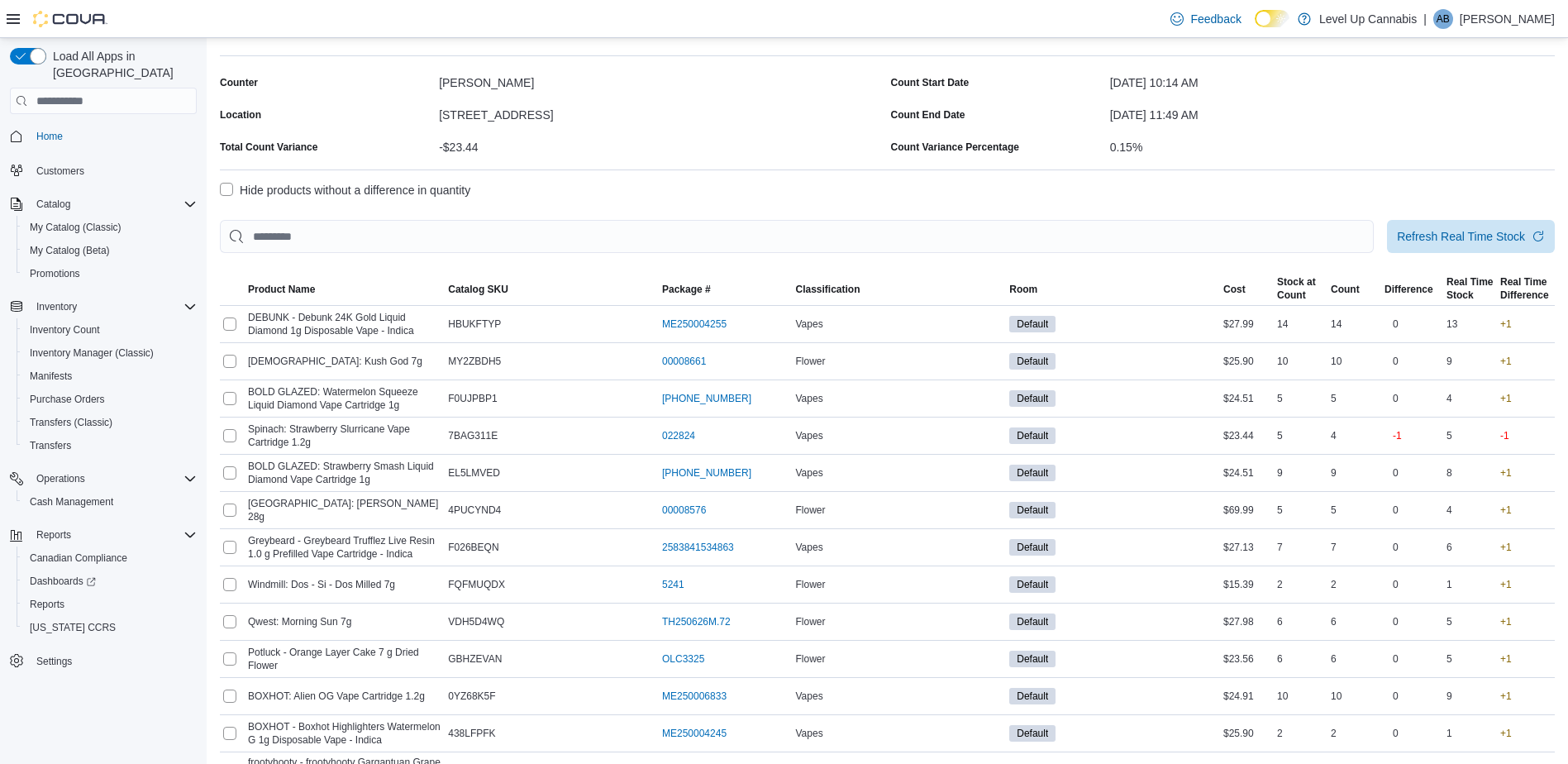
scroll to position [0, 0]
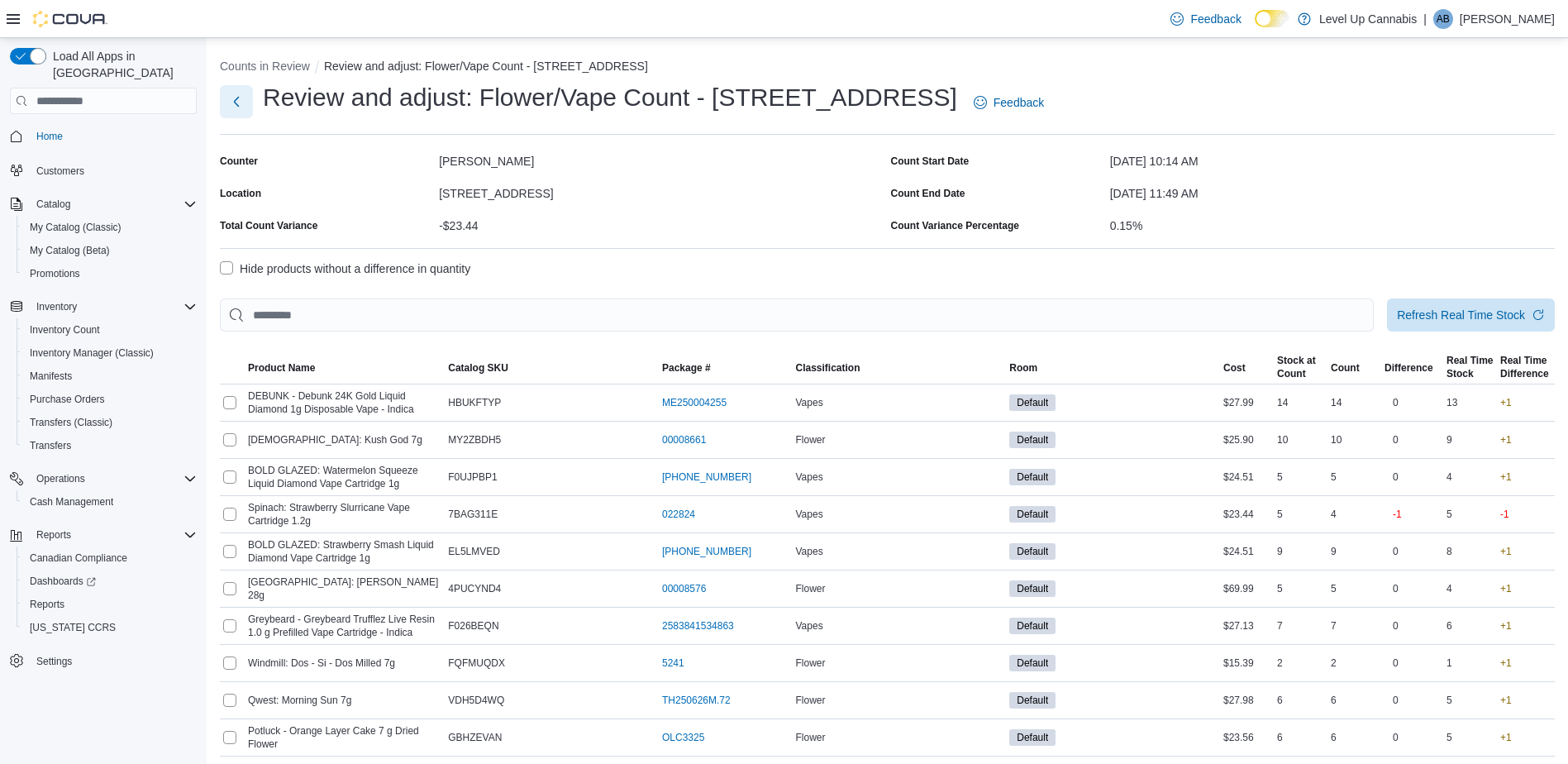
click at [239, 98] on button "Next" at bounding box center [235, 101] width 33 height 33
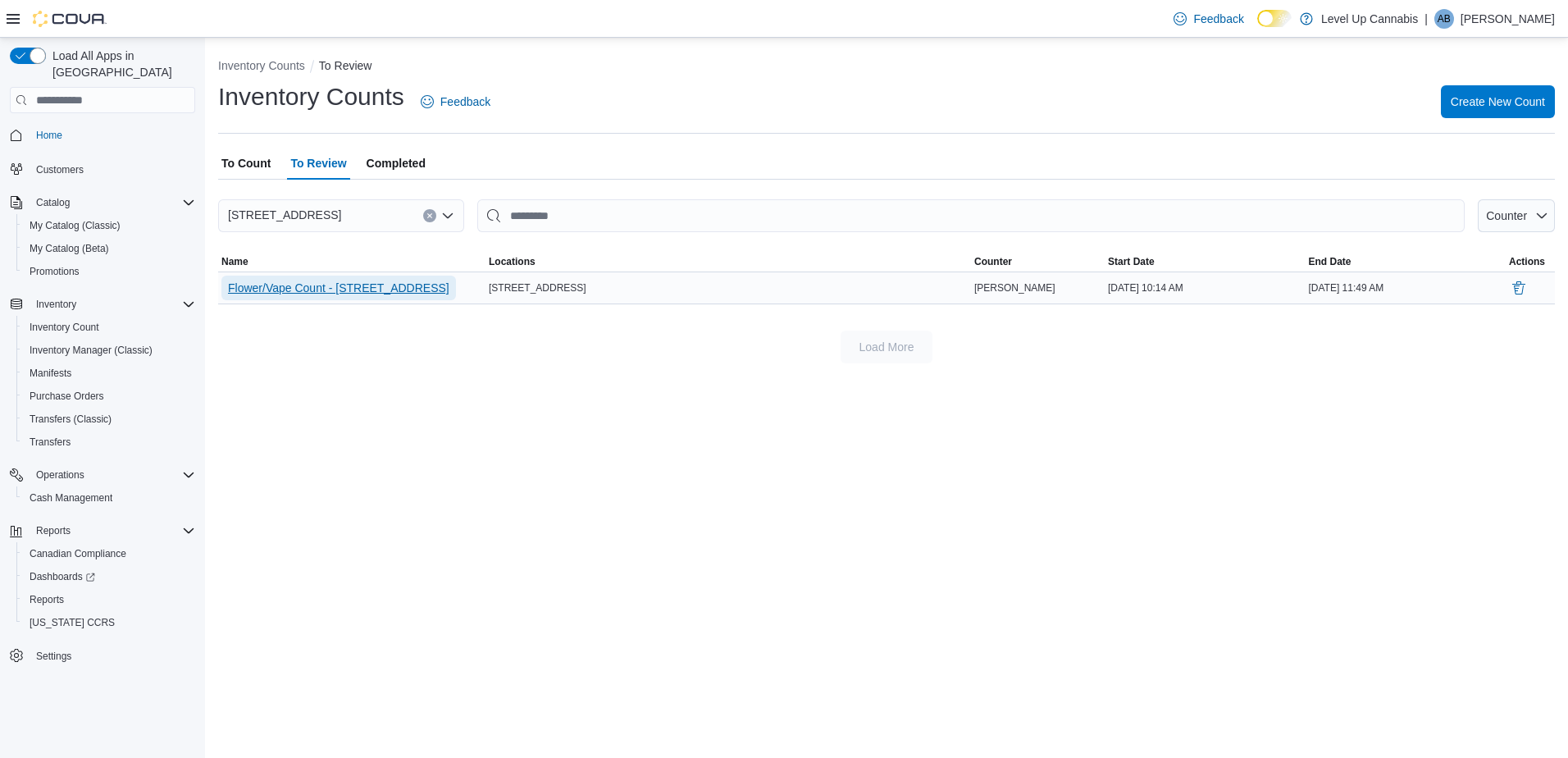
click at [349, 296] on span "Flower/Vape Count - 4022 26th St. SE" at bounding box center [338, 288] width 221 height 17
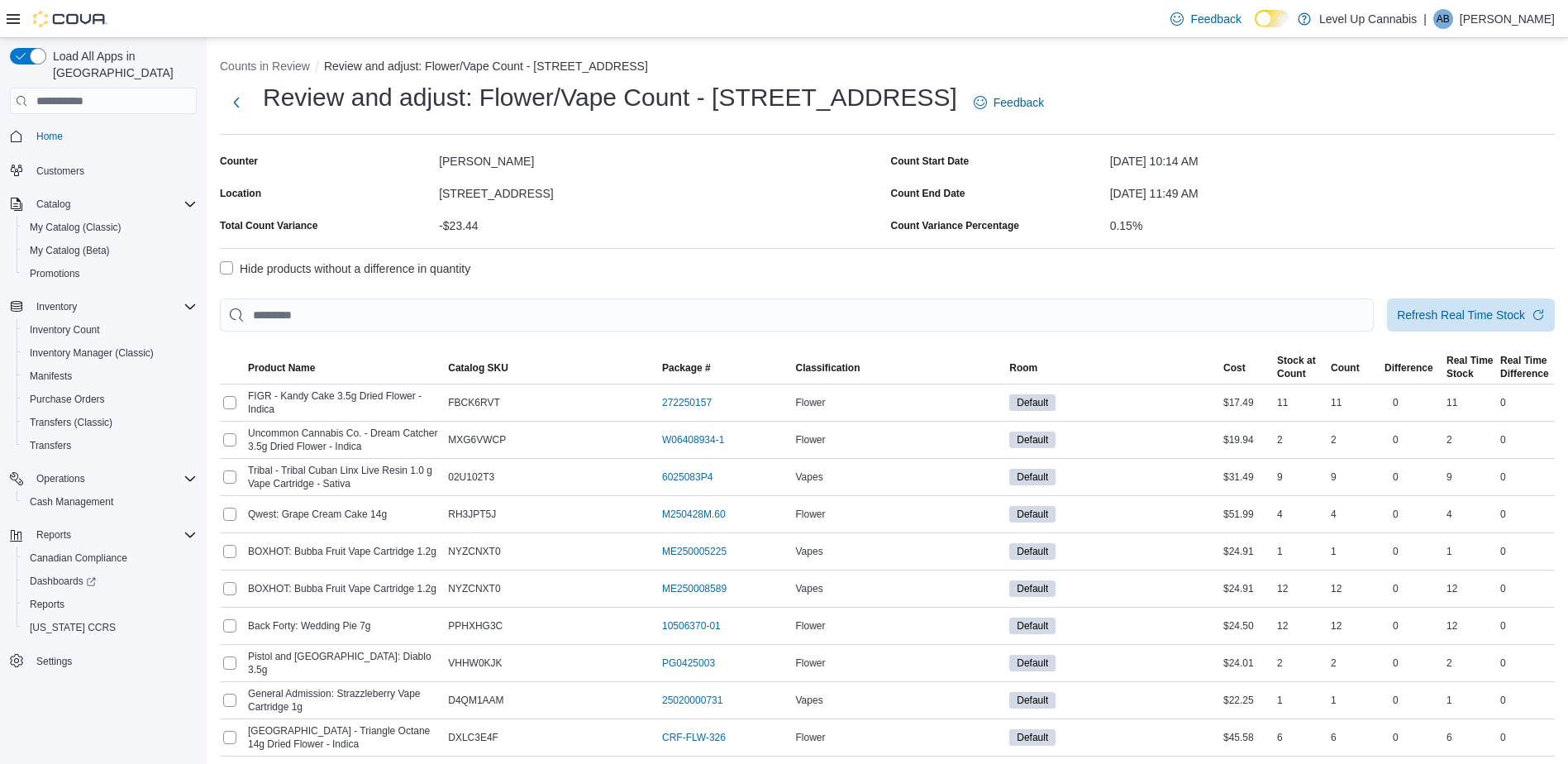
click at [1519, 17] on p "Aden Blahut" at bounding box center [1506, 19] width 95 height 20
drag, startPoint x: 1458, startPoint y: 153, endPoint x: 950, endPoint y: 245, distance: 516.3
click at [1457, 152] on button "Sign Out" at bounding box center [1472, 161] width 152 height 26
